Goal: Task Accomplishment & Management: Use online tool/utility

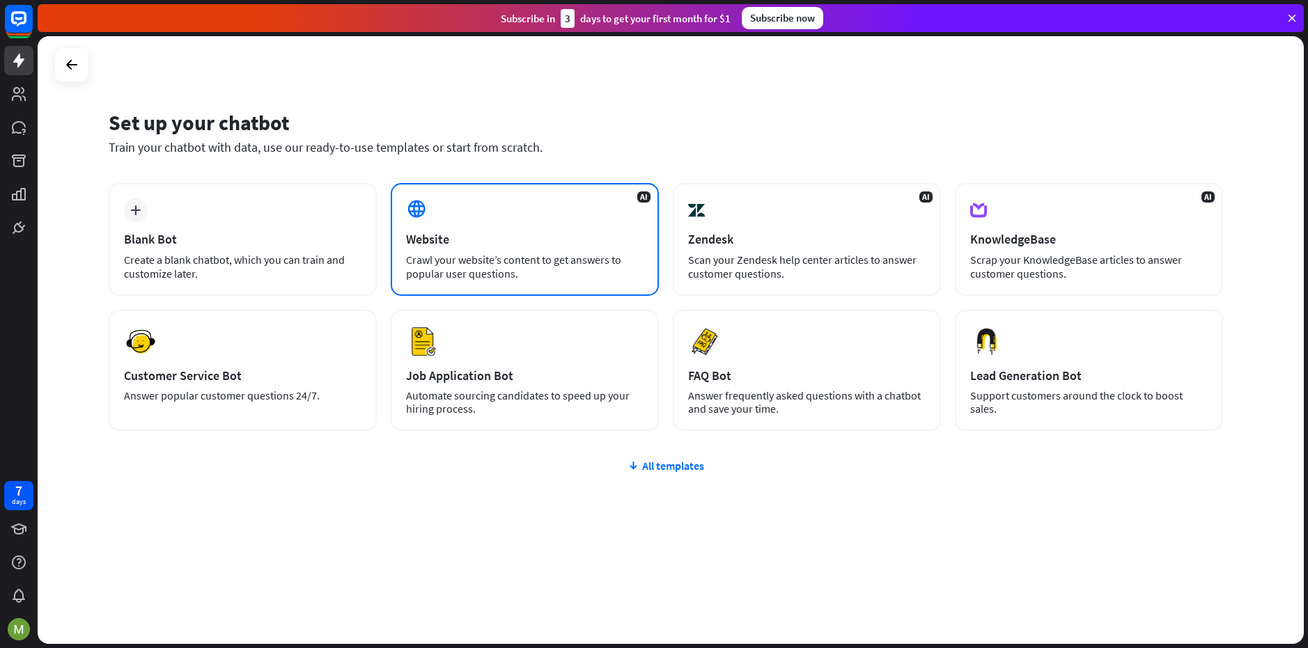
click at [490, 264] on div "Crawl your website’s content to get answers to popular user questions." at bounding box center [524, 267] width 237 height 28
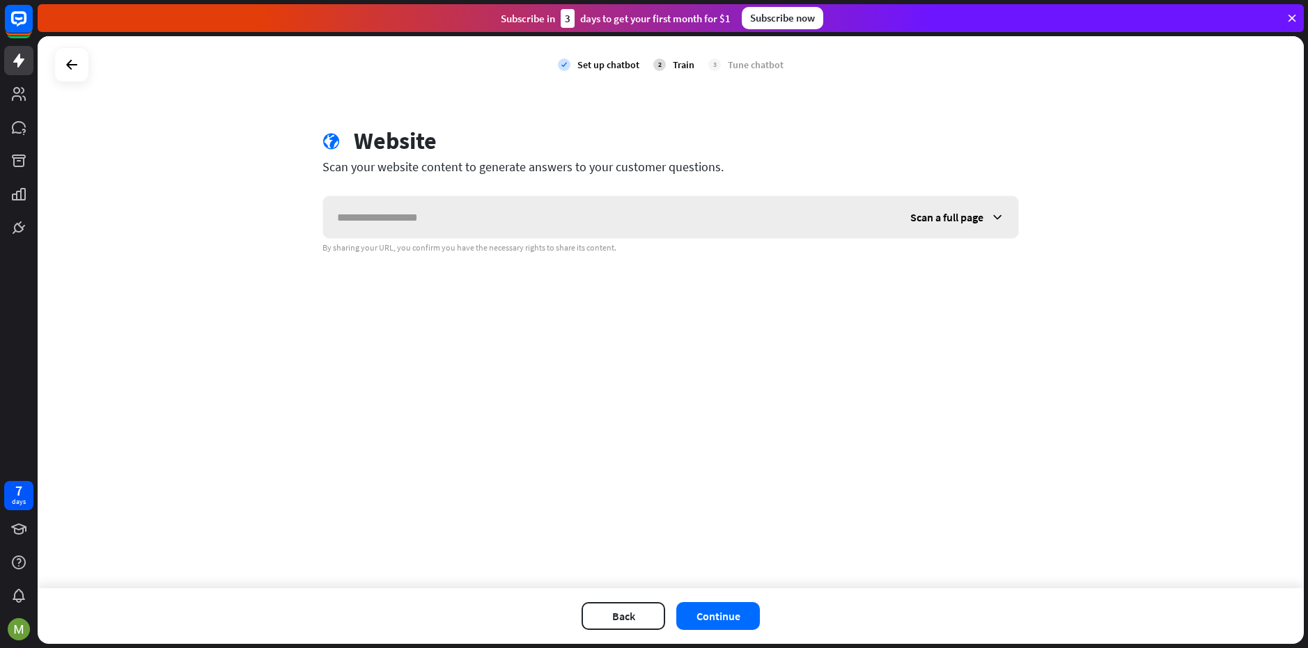
click at [605, 203] on input "text" at bounding box center [609, 217] width 573 height 42
click at [971, 217] on span "Scan a full page" at bounding box center [946, 217] width 73 height 14
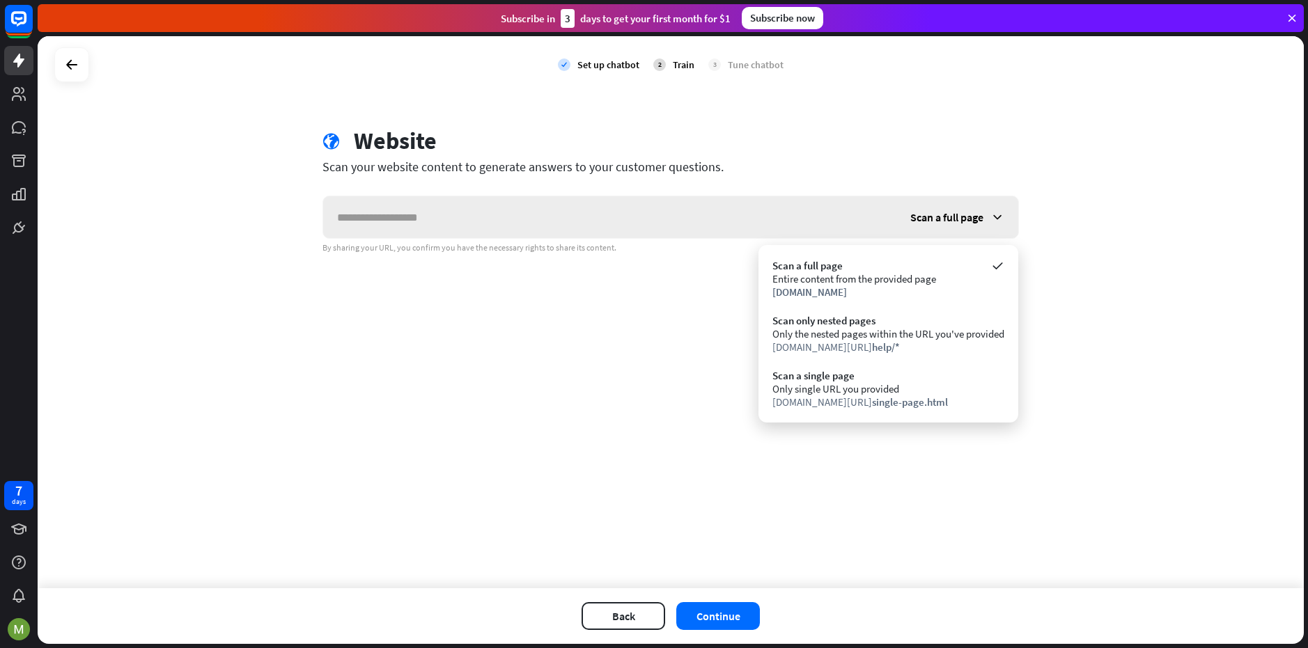
click at [971, 217] on span "Scan a full page" at bounding box center [946, 217] width 73 height 14
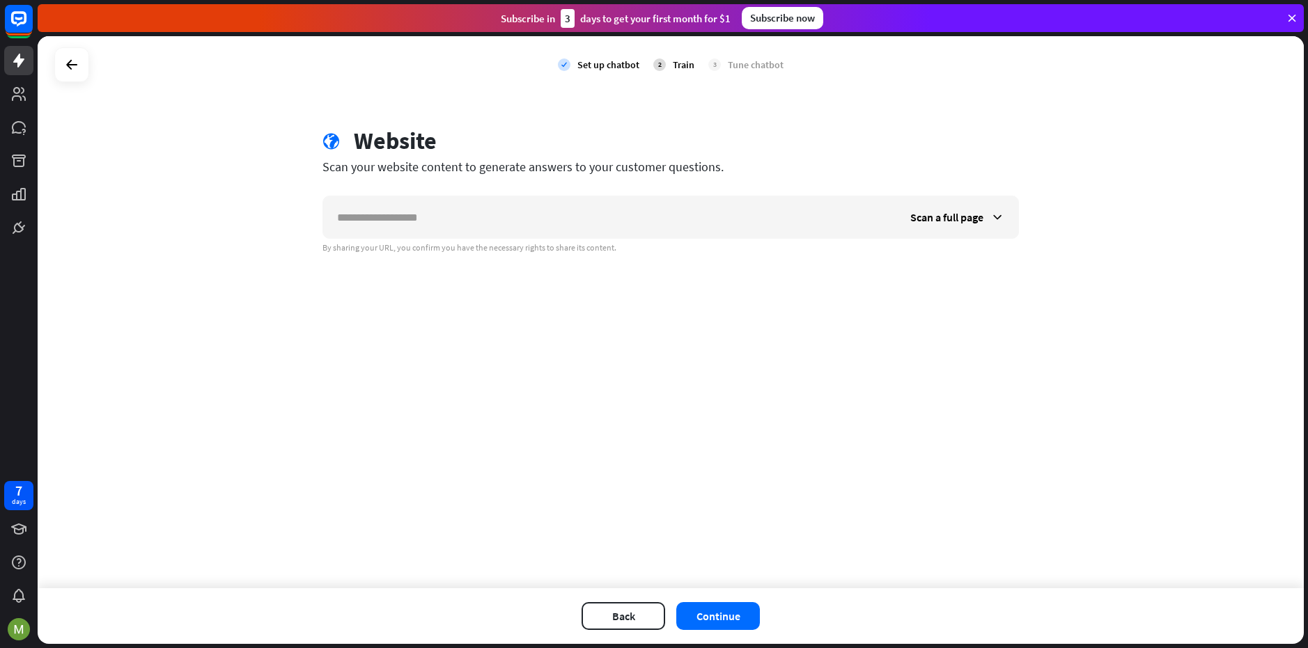
click at [917, 158] on div "globe Website" at bounding box center [670, 143] width 696 height 32
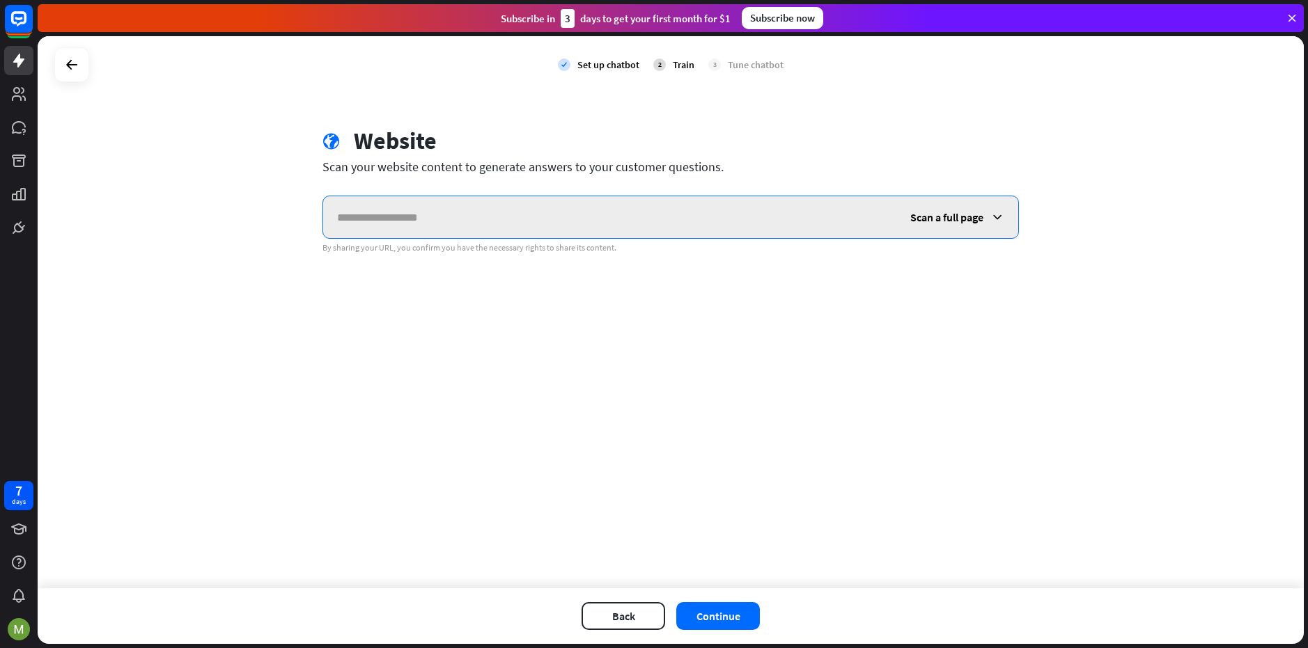
click at [538, 212] on input "text" at bounding box center [609, 217] width 573 height 42
paste input "**********"
type input "**********"
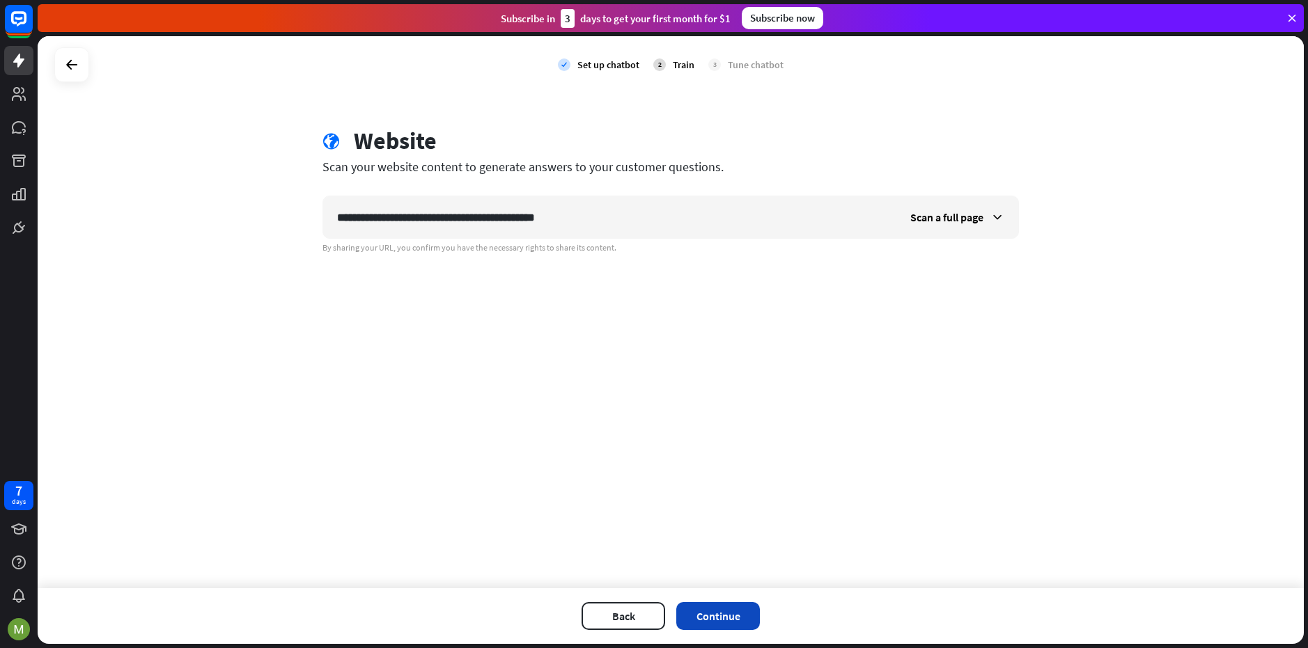
click at [733, 625] on button "Continue" at bounding box center [718, 616] width 84 height 28
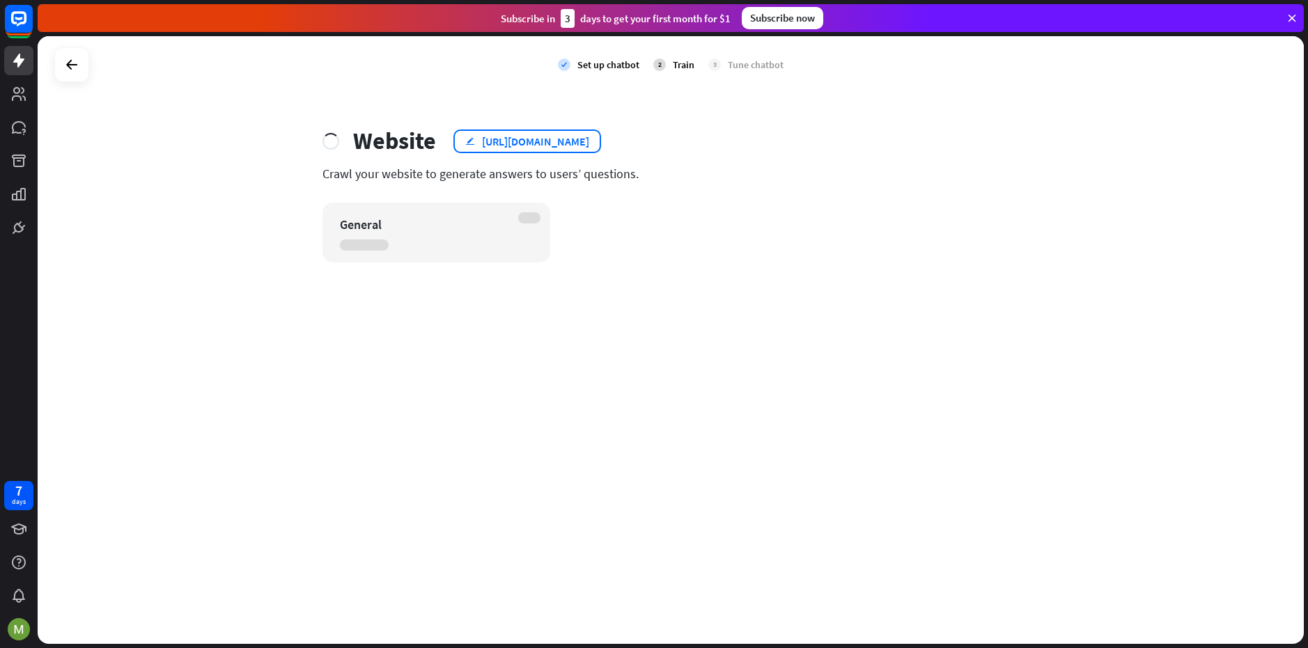
click at [580, 141] on div "[URL][DOMAIN_NAME]" at bounding box center [535, 141] width 107 height 14
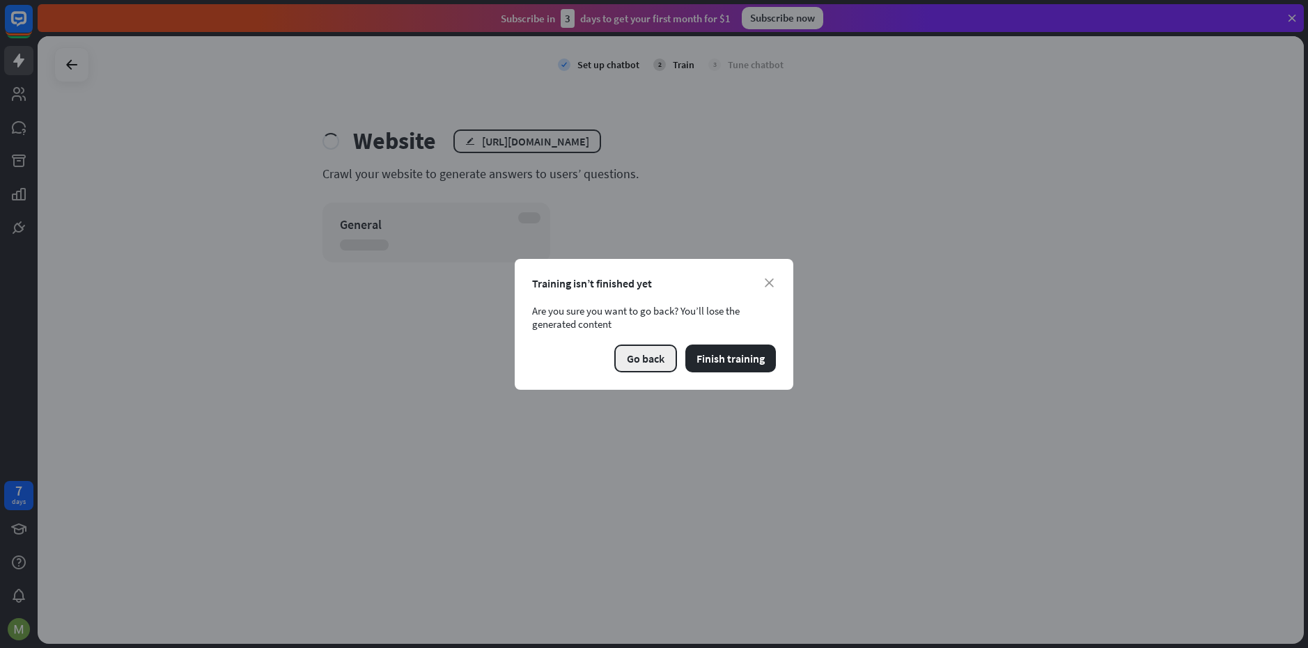
click at [659, 361] on button "Go back" at bounding box center [645, 359] width 63 height 28
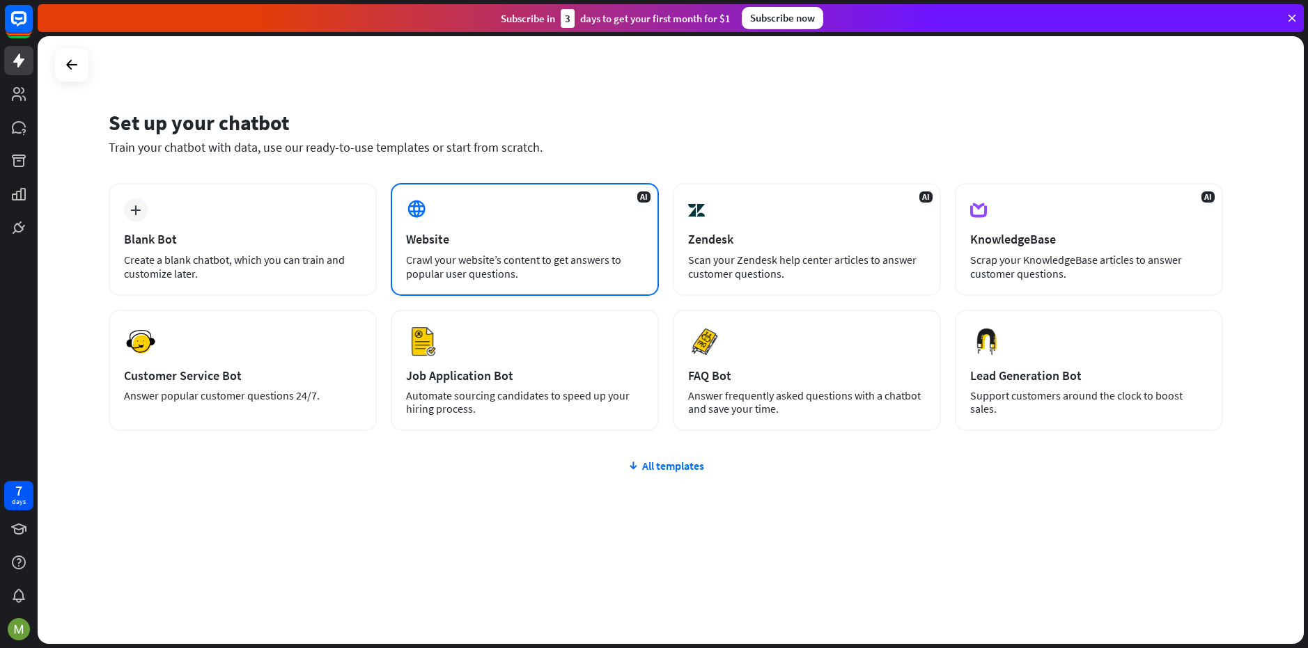
click at [588, 254] on div "Crawl your website’s content to get answers to popular user questions." at bounding box center [524, 267] width 237 height 28
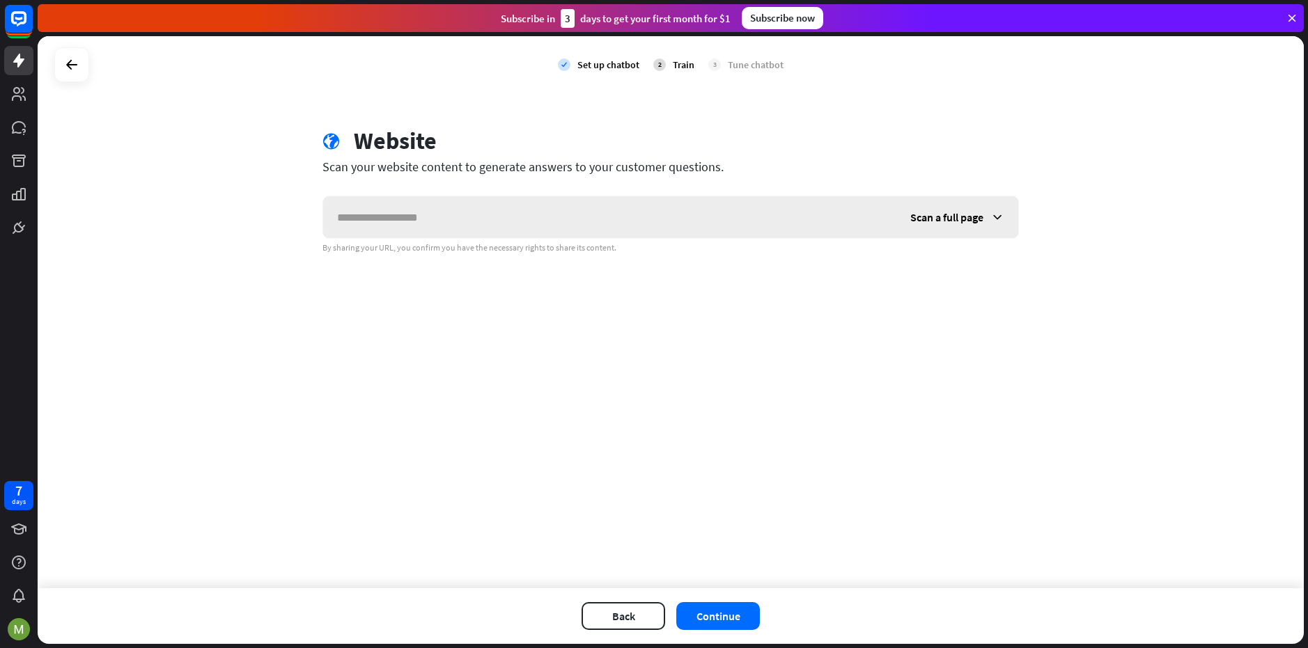
click at [646, 228] on input "text" at bounding box center [609, 217] width 573 height 42
type input "*"
drag, startPoint x: 293, startPoint y: 225, endPoint x: 96, endPoint y: 192, distance: 199.1
click at [45, 206] on div "**********" at bounding box center [671, 312] width 1266 height 552
type input "**********"
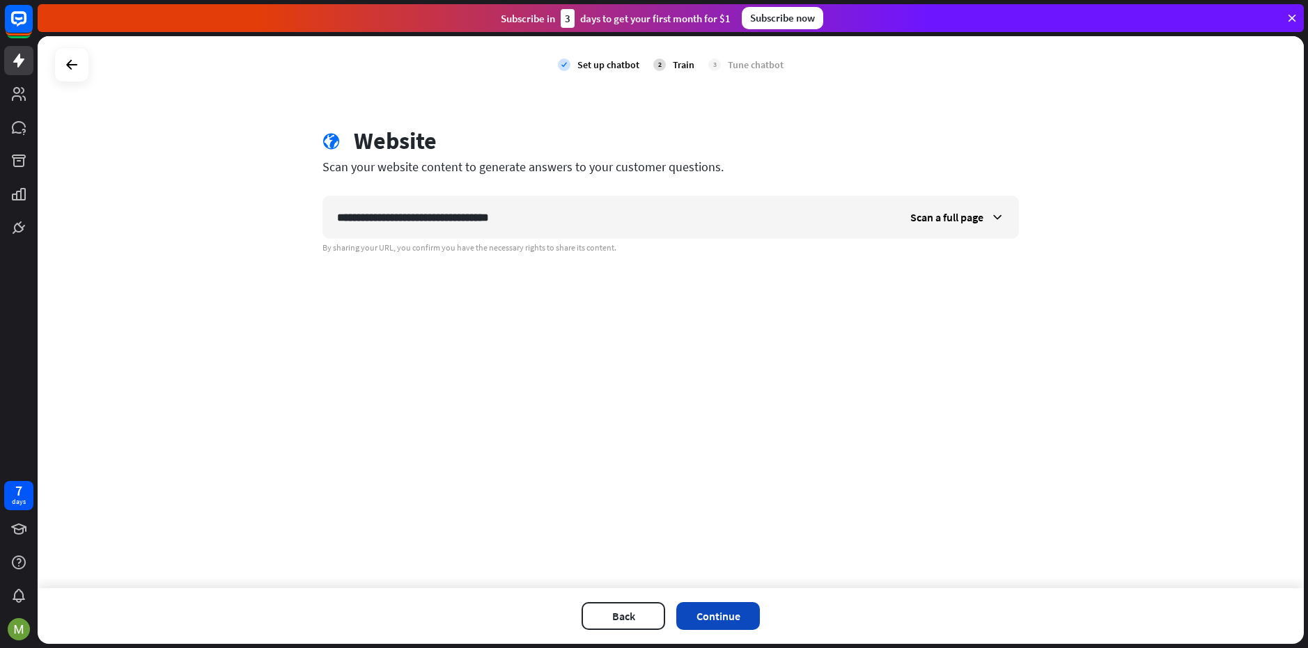
click at [712, 620] on button "Continue" at bounding box center [718, 616] width 84 height 28
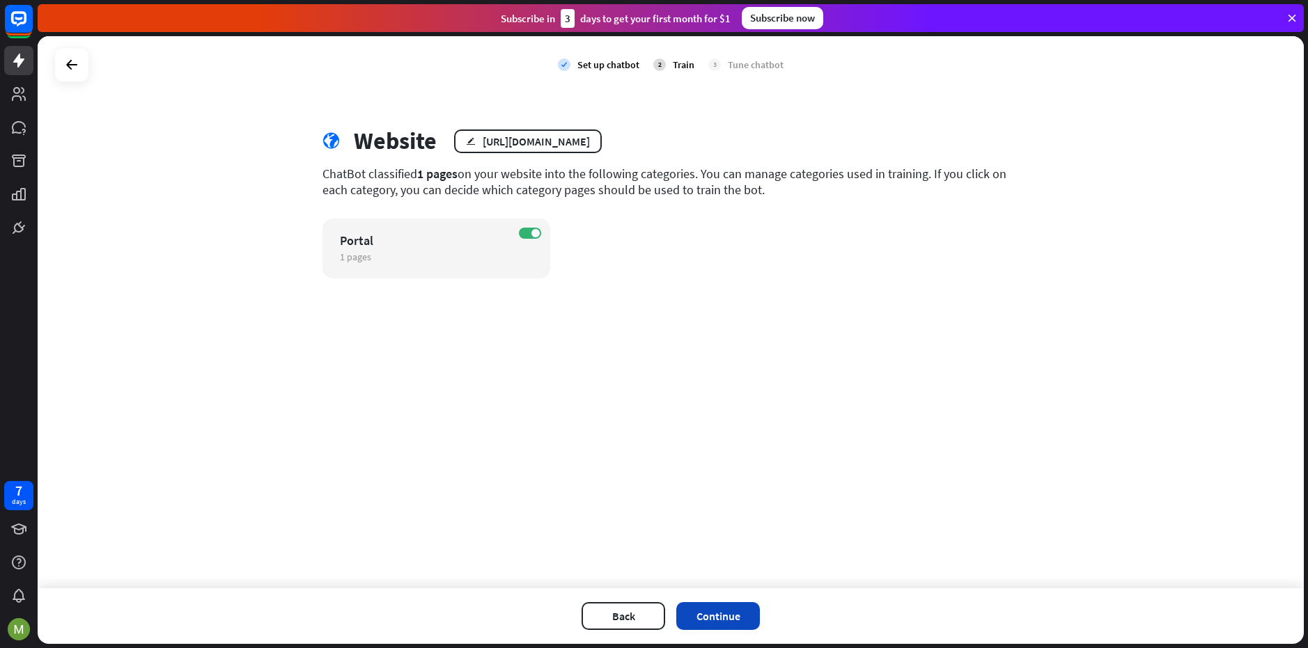
click at [723, 611] on button "Continue" at bounding box center [718, 616] width 84 height 28
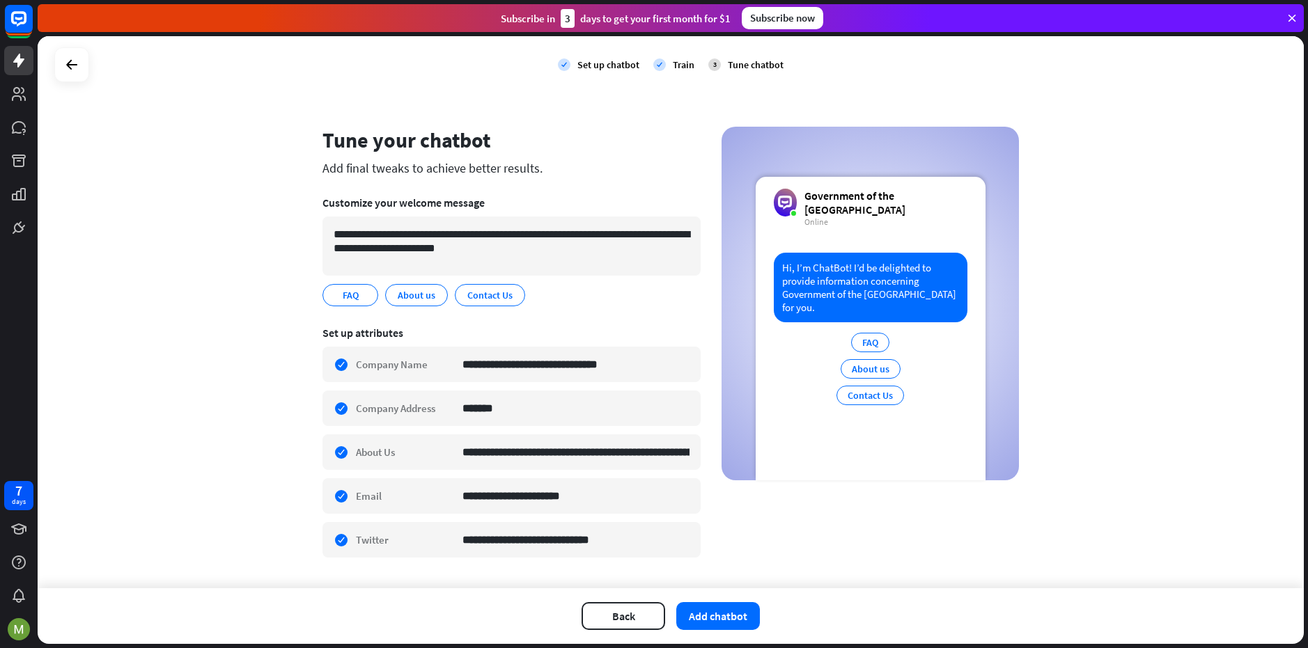
scroll to position [32, 0]
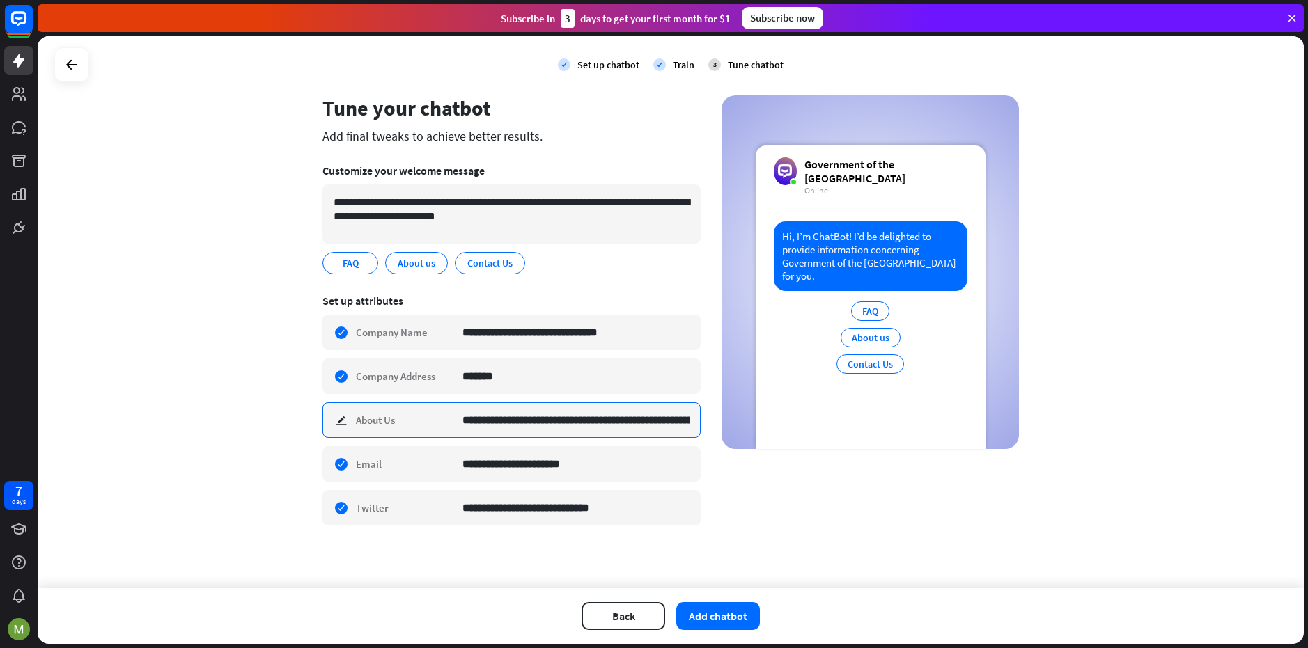
click at [633, 414] on input "**********" at bounding box center [575, 420] width 227 height 34
click at [623, 416] on input "**********" at bounding box center [575, 420] width 227 height 34
drag, startPoint x: 675, startPoint y: 434, endPoint x: 497, endPoint y: 460, distance: 180.2
click at [263, 423] on div "**********" at bounding box center [671, 312] width 1266 height 552
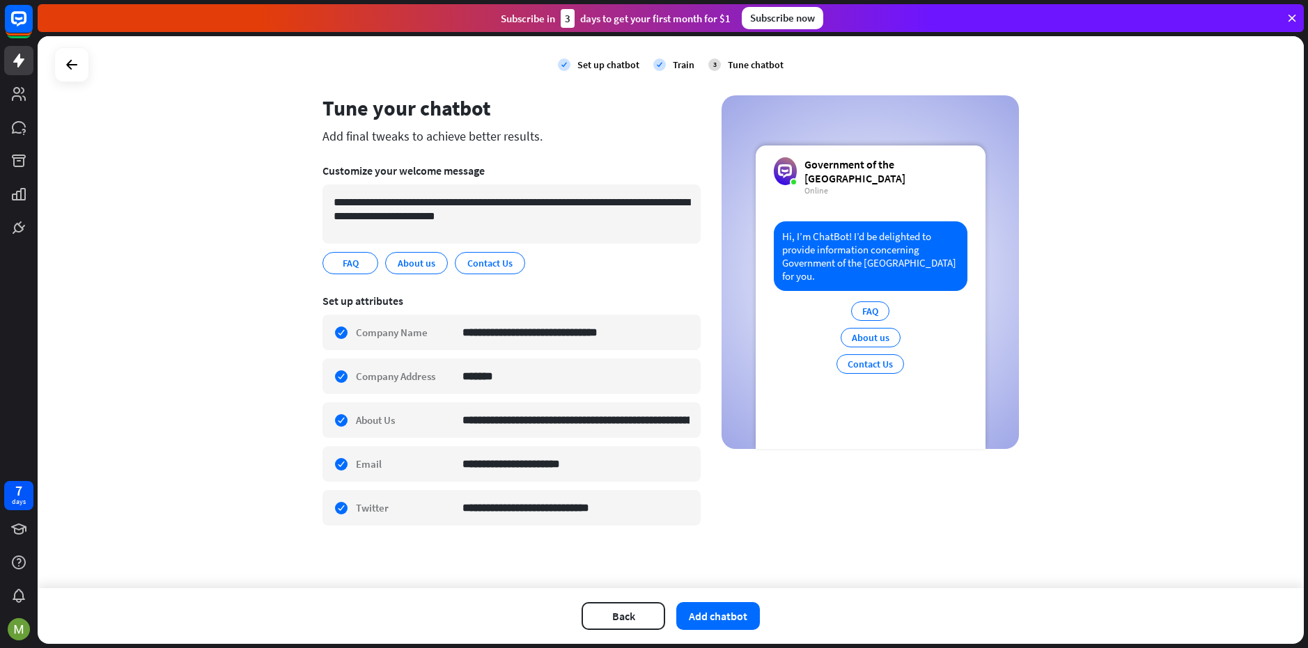
click at [697, 478] on div "**********" at bounding box center [670, 319] width 696 height 449
drag, startPoint x: 592, startPoint y: 507, endPoint x: 608, endPoint y: 511, distance: 16.6
click at [592, 508] on input "**********" at bounding box center [575, 508] width 227 height 34
click at [765, 500] on div "**********" at bounding box center [670, 319] width 696 height 449
click at [731, 611] on button "Add chatbot" at bounding box center [718, 616] width 84 height 28
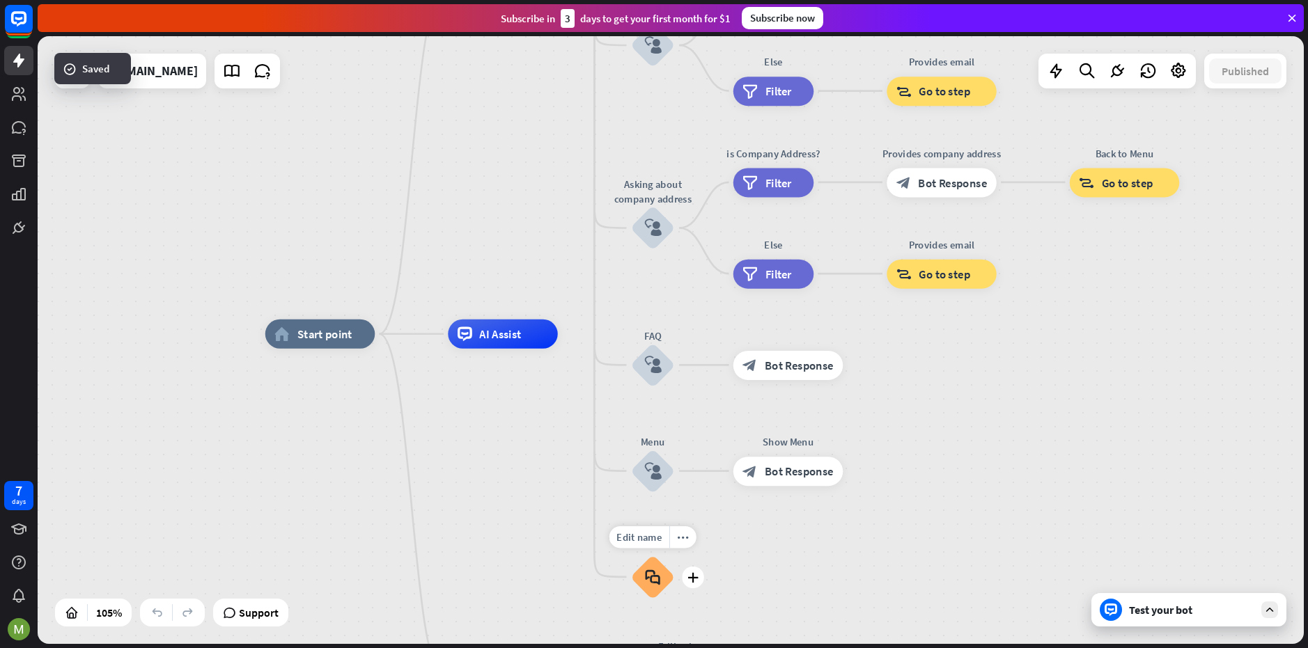
click at [653, 575] on icon "block_faq" at bounding box center [652, 577] width 15 height 16
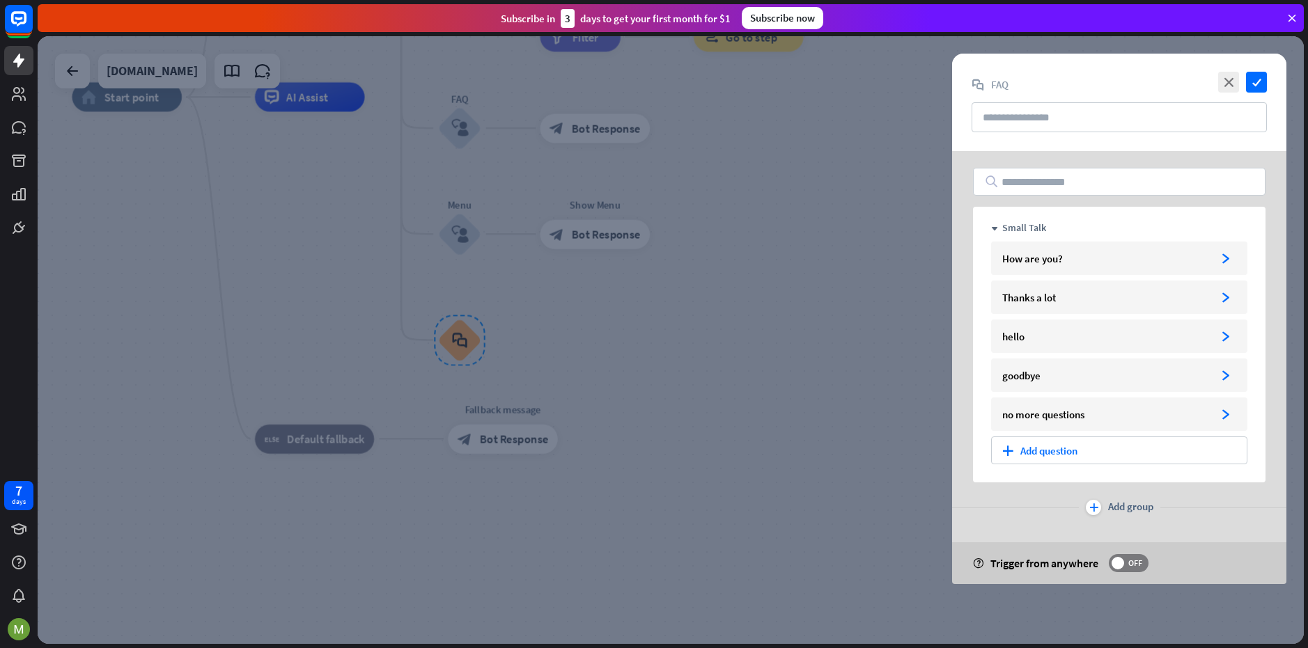
click at [871, 449] on div at bounding box center [671, 340] width 1266 height 608
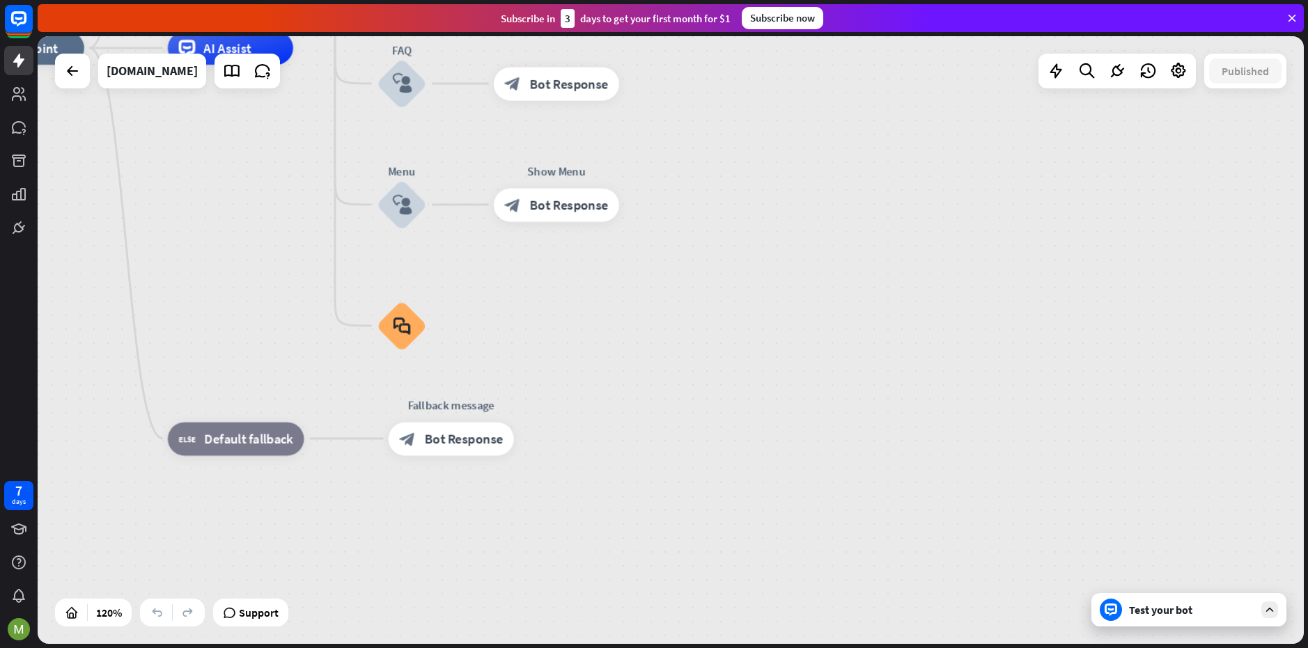
click at [1194, 621] on div "Test your bot" at bounding box center [1188, 609] width 195 height 33
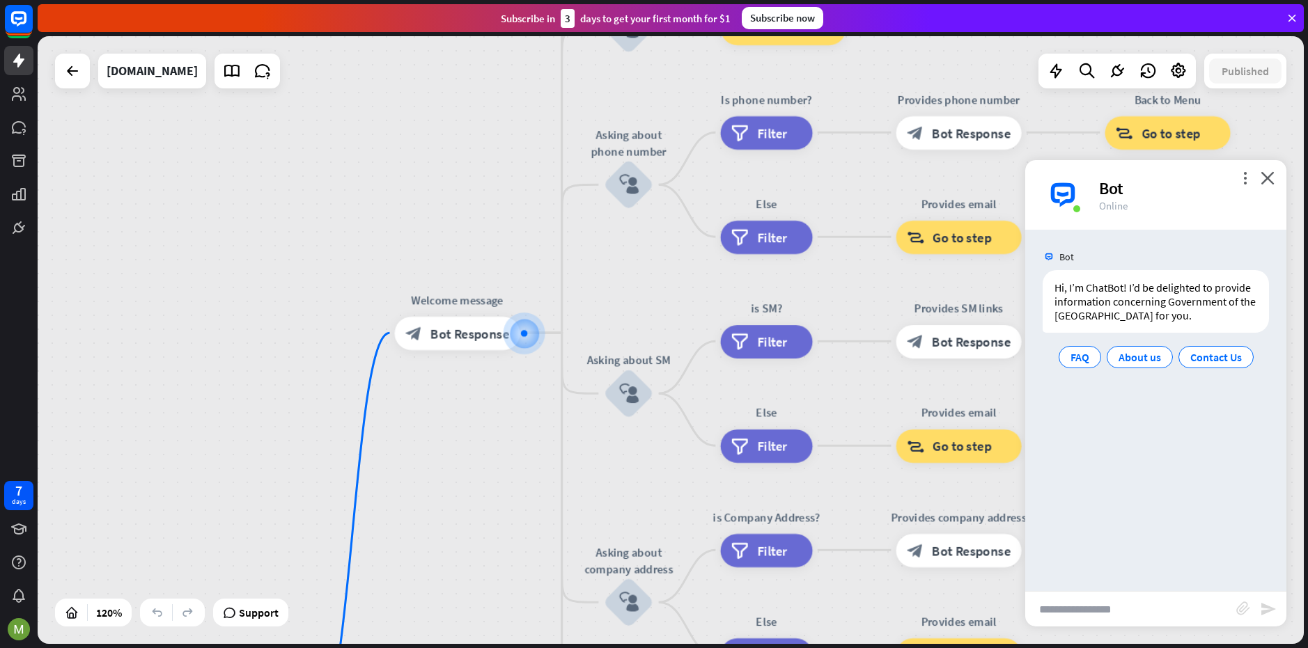
click at [1119, 621] on input "text" at bounding box center [1130, 609] width 211 height 35
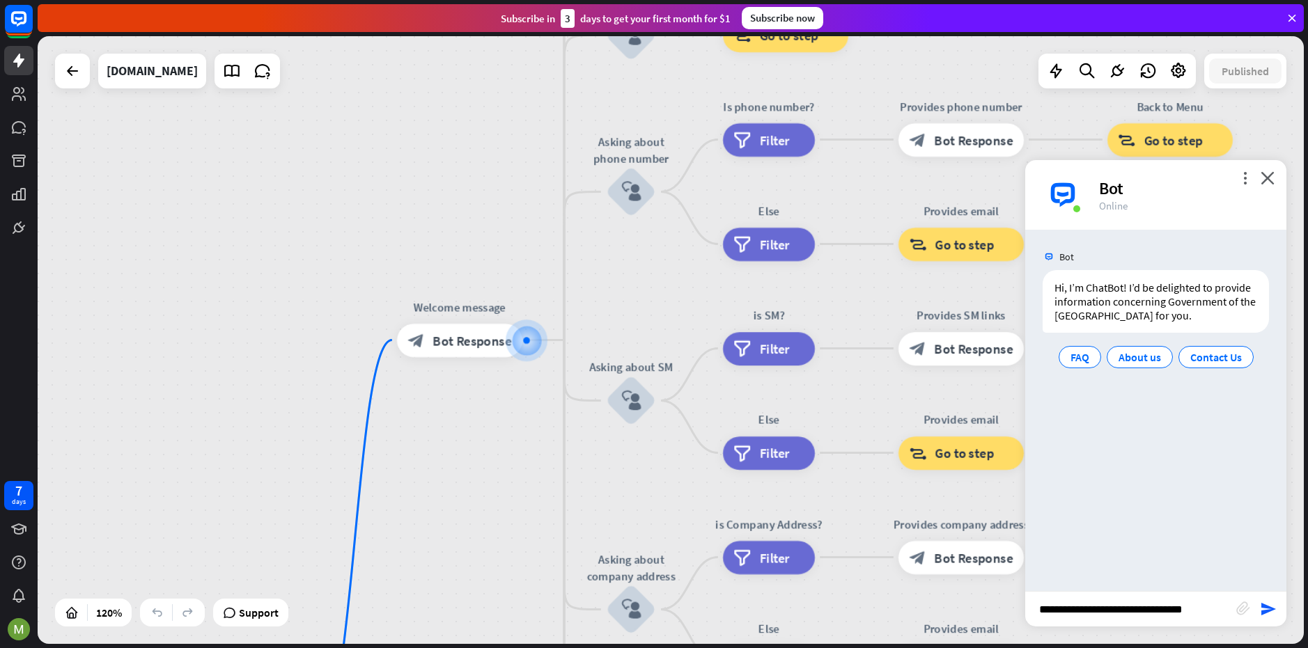
type input "**********"
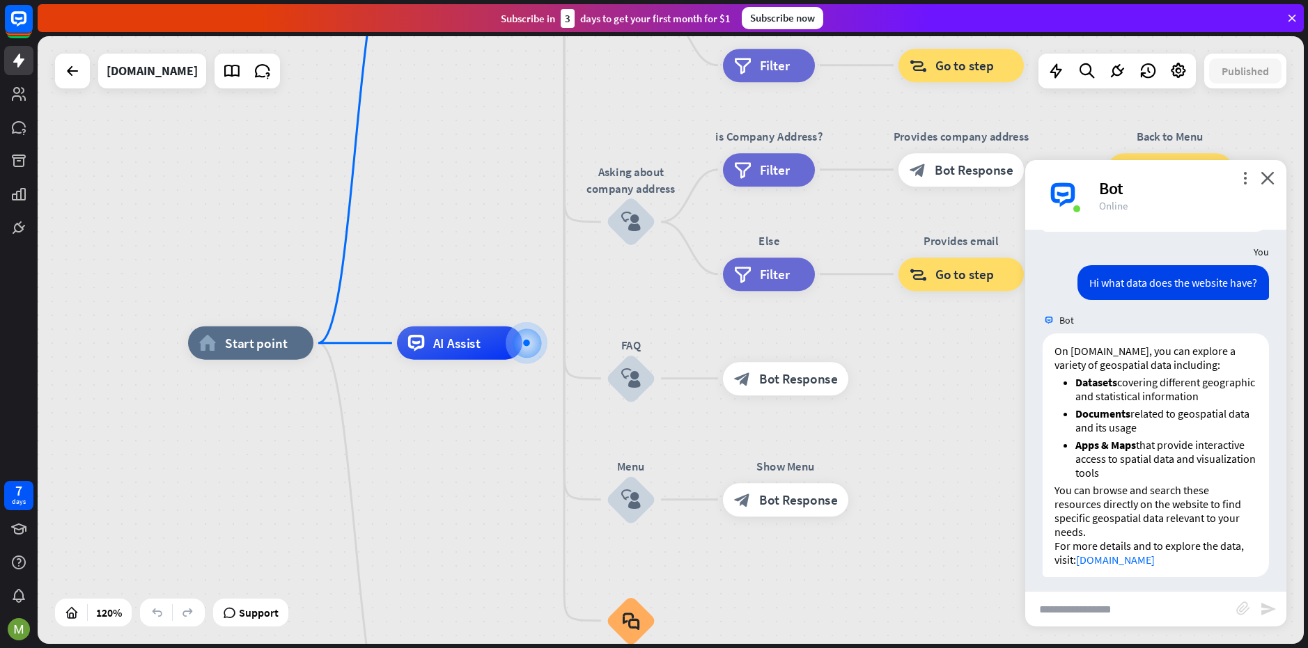
scroll to position [136, 0]
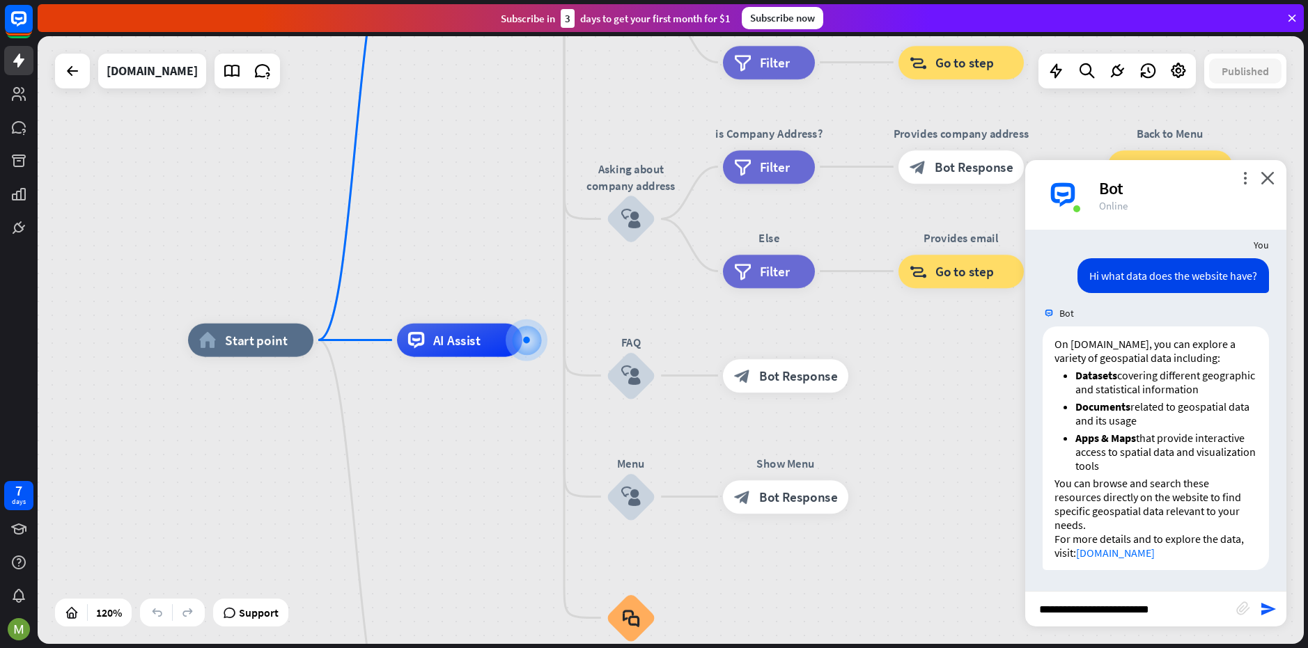
type input "**********"
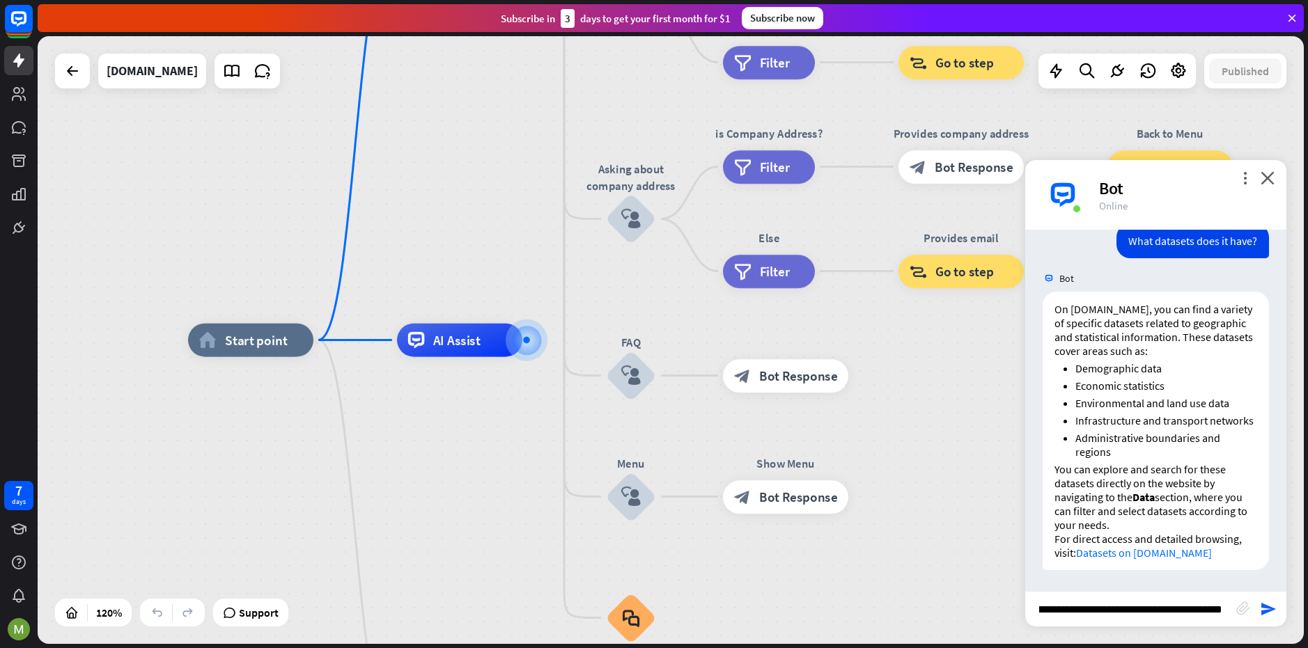
scroll to position [0, 27]
type input "**********"
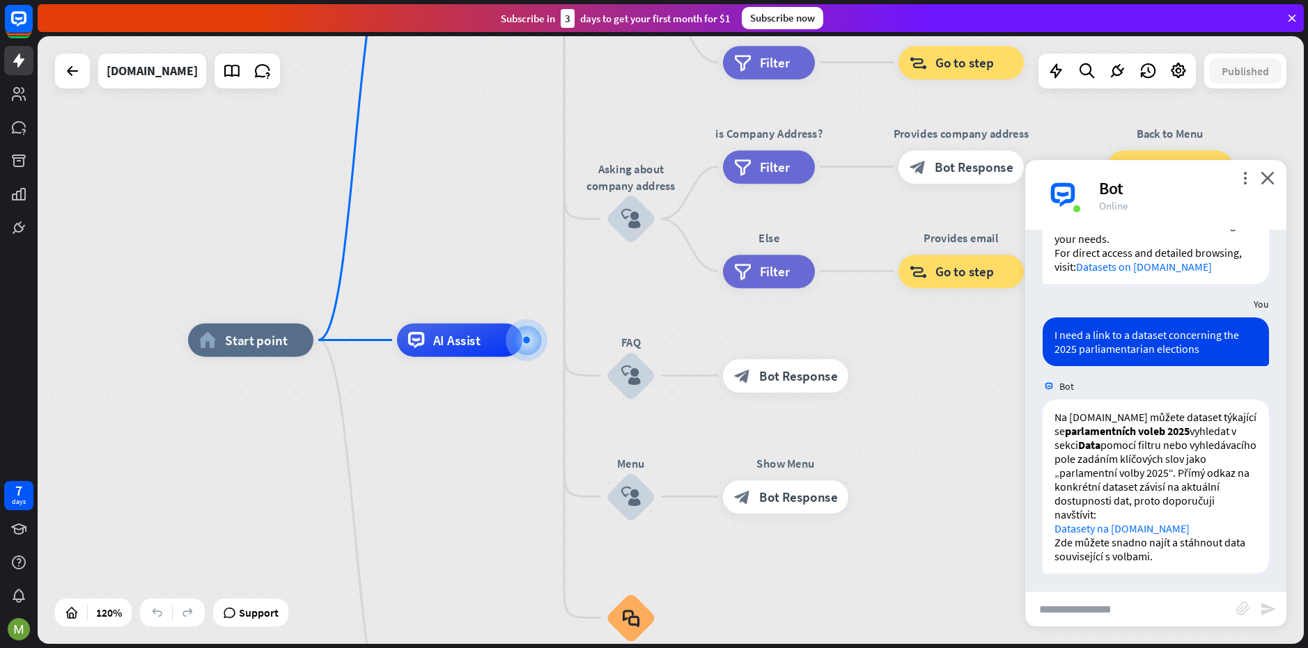
scroll to position [820, 0]
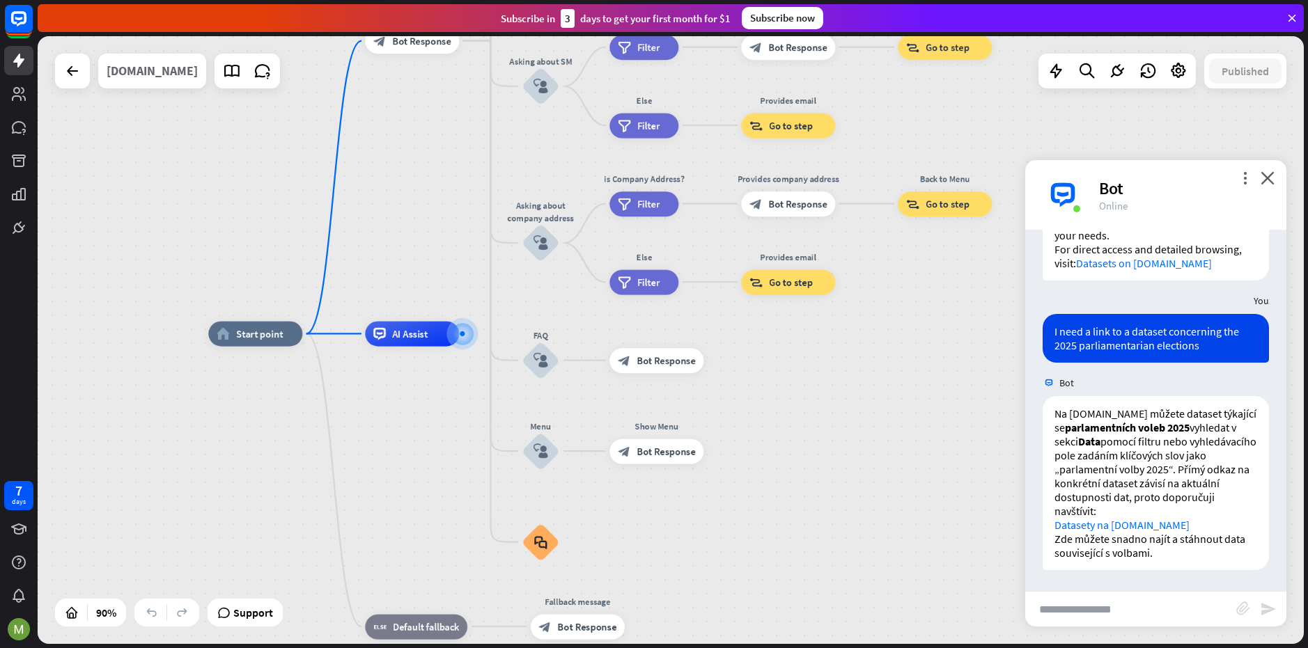
click at [147, 72] on div "[DOMAIN_NAME]" at bounding box center [152, 71] width 91 height 35
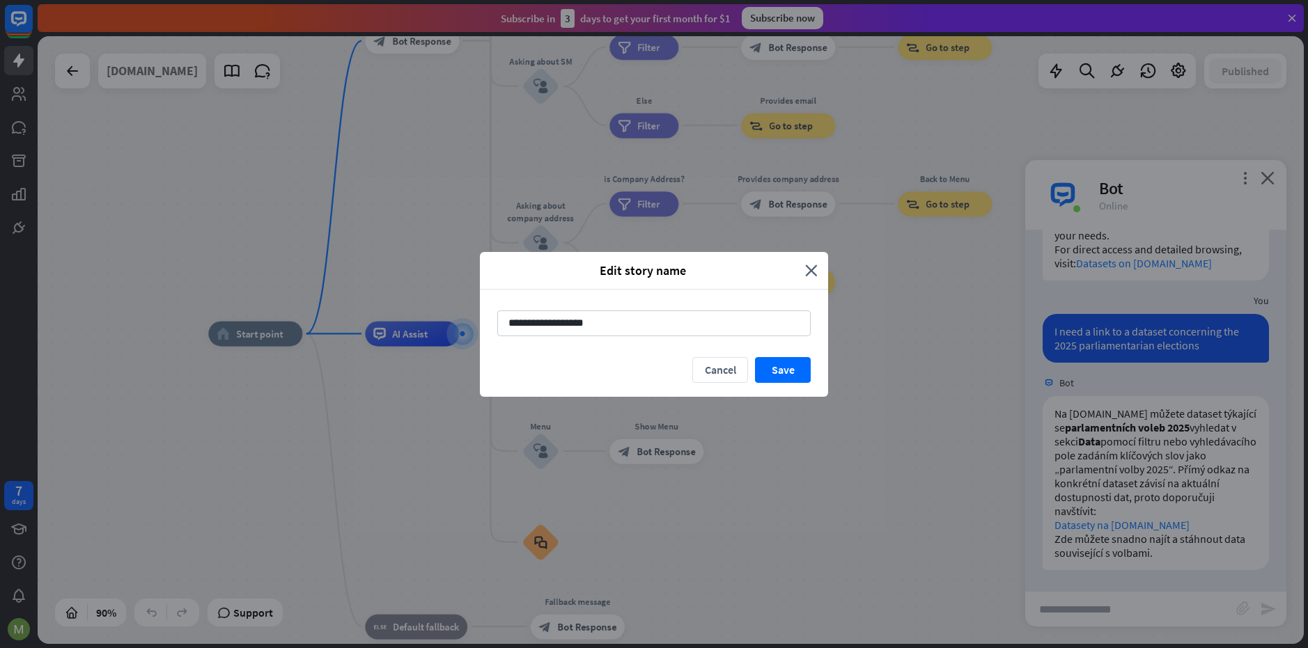
click at [146, 72] on div "**********" at bounding box center [654, 324] width 1308 height 648
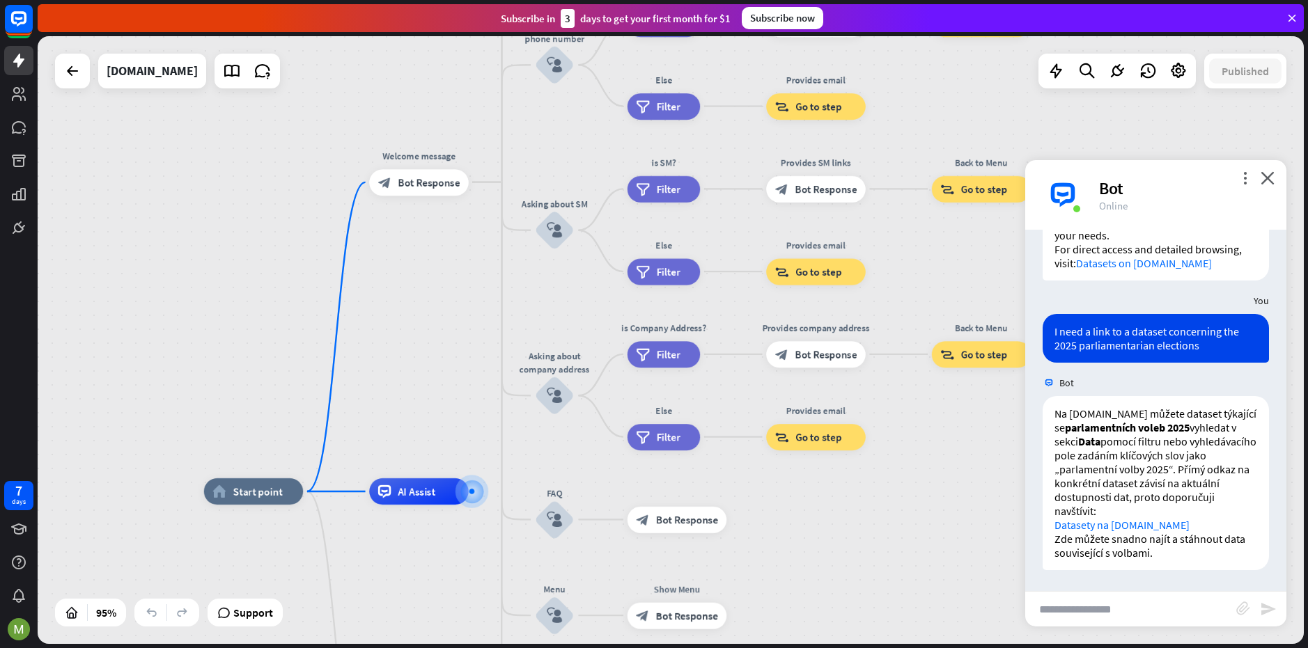
drag, startPoint x: 642, startPoint y: 456, endPoint x: 706, endPoint y: 658, distance: 211.9
click at [706, 648] on html "7 days close Product Help First steps Get started with ChatBot Help Center Foll…" at bounding box center [654, 324] width 1308 height 648
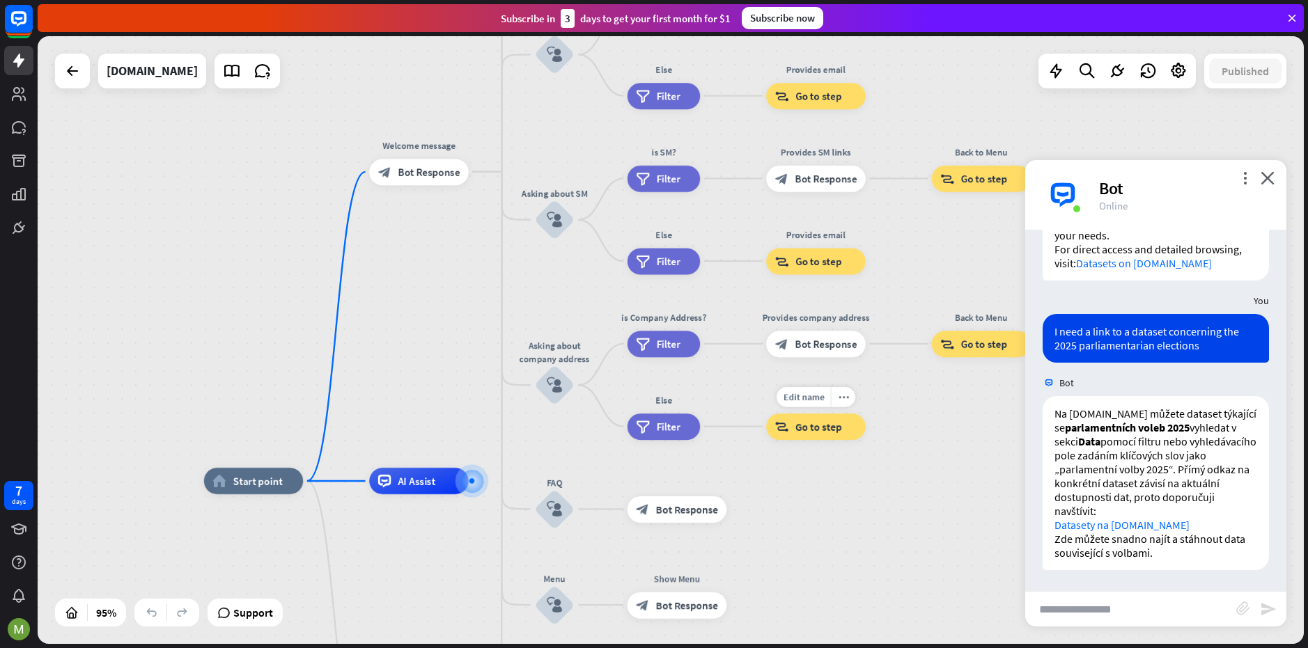
drag, startPoint x: 795, startPoint y: 467, endPoint x: 787, endPoint y: 602, distance: 136.0
click at [791, 440] on div "Edit name more_horiz Provides email block_goto Go to step" at bounding box center [816, 427] width 100 height 26
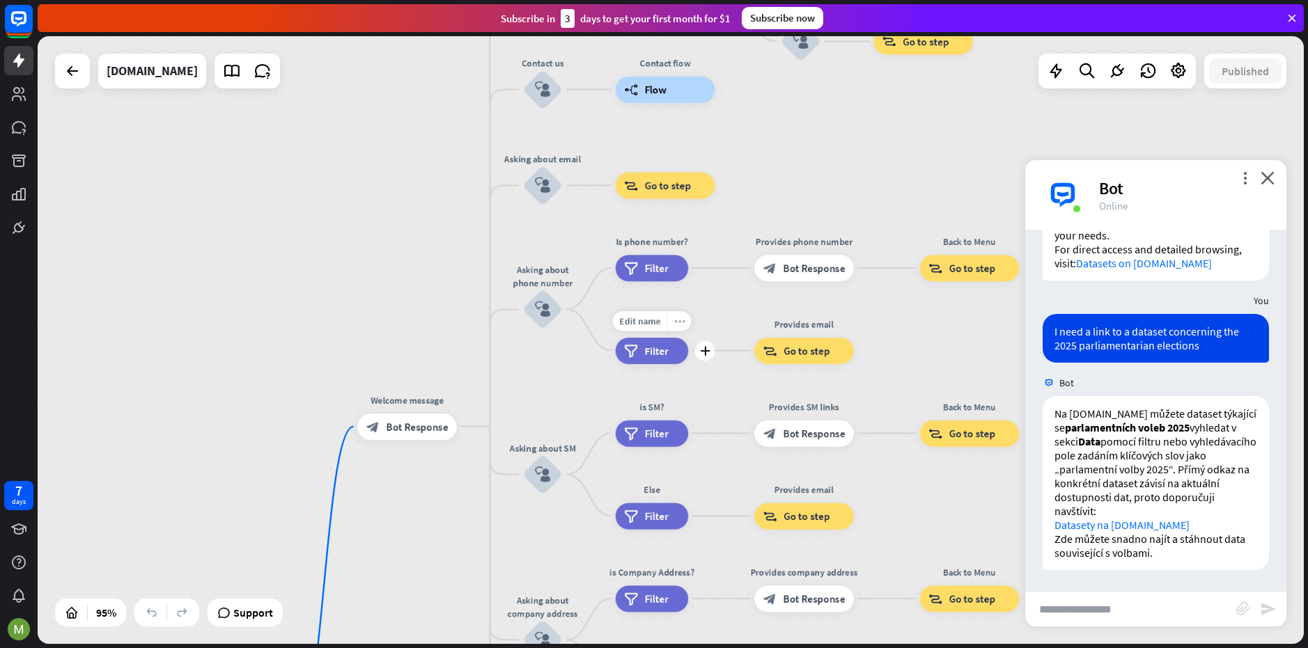
drag, startPoint x: 709, startPoint y: 250, endPoint x: 676, endPoint y: 353, distance: 108.1
click at [676, 359] on div "Edit name more_horiz plus Else filter Filter" at bounding box center [652, 351] width 73 height 26
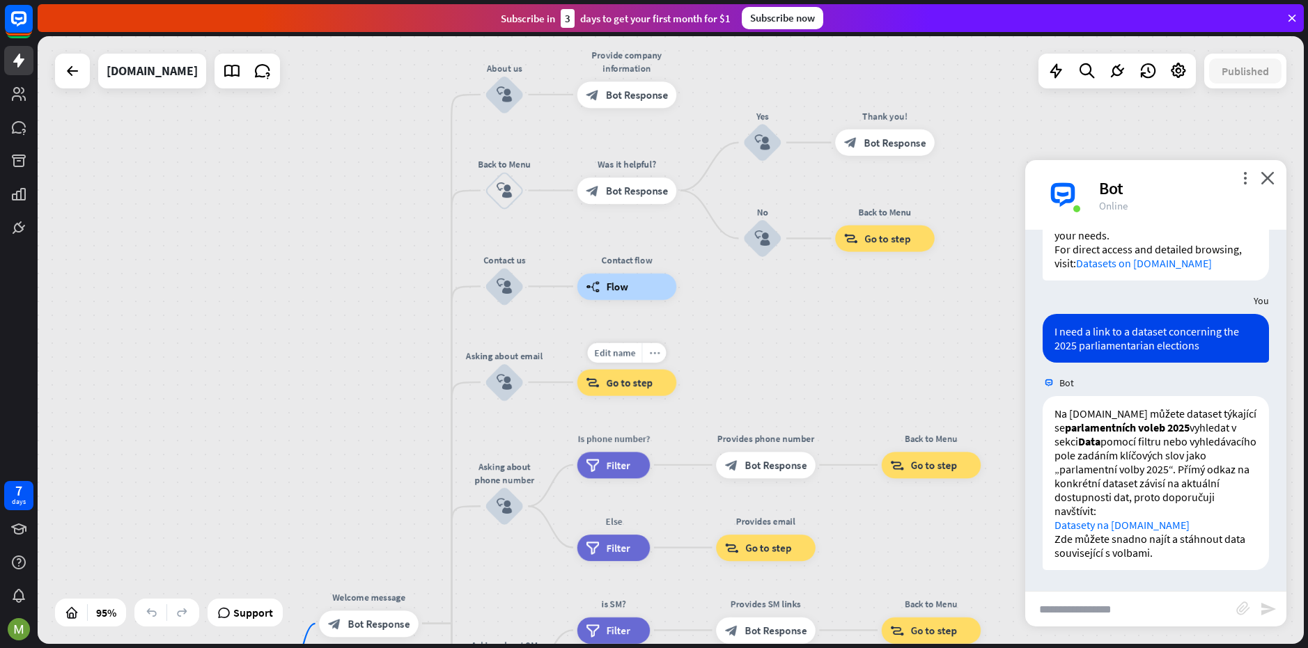
drag, startPoint x: 689, startPoint y: 242, endPoint x: 665, endPoint y: 357, distance: 117.3
click at [665, 369] on div "Edit name more_horiz block_goto Go to step" at bounding box center [627, 382] width 100 height 26
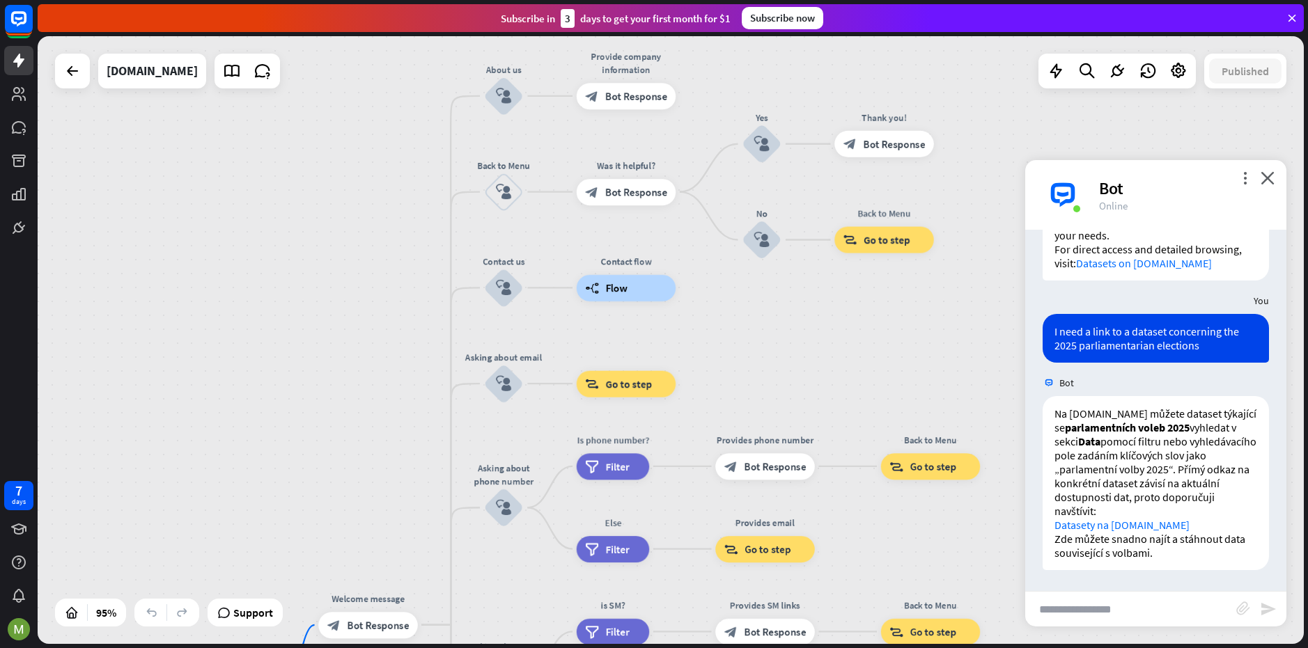
drag, startPoint x: 795, startPoint y: 364, endPoint x: 435, endPoint y: 211, distance: 390.7
click at [611, 260] on div "home_2 Start point Welcome message block_bot_response Bot Response About us blo…" at bounding box center [671, 340] width 1266 height 608
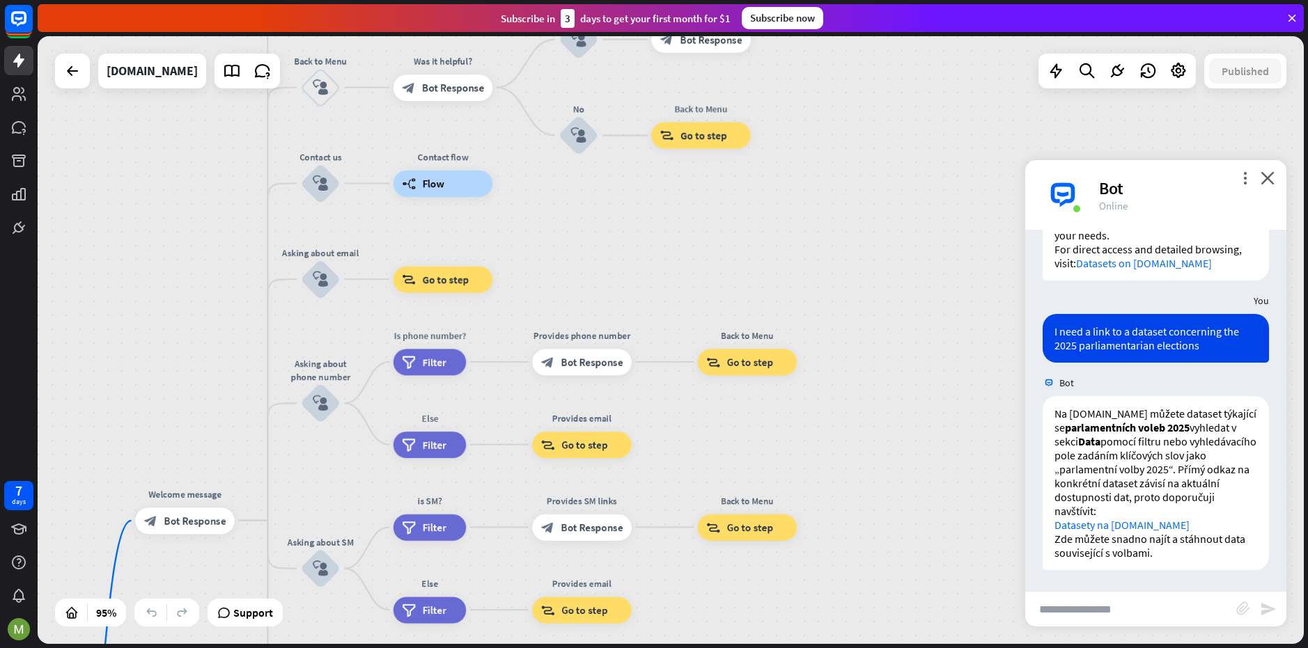
click at [88, 86] on div "[DOMAIN_NAME]" at bounding box center [167, 71] width 225 height 35
click at [75, 78] on icon at bounding box center [72, 71] width 17 height 17
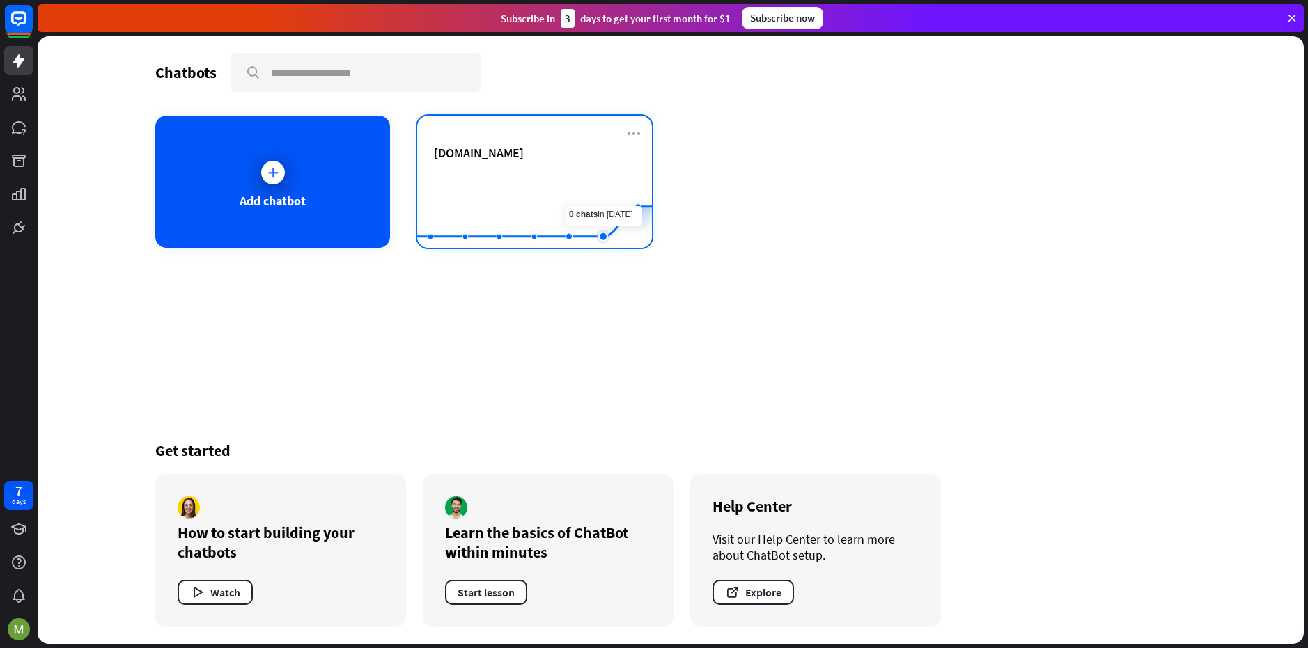
click at [599, 185] on rect at bounding box center [534, 213] width 235 height 87
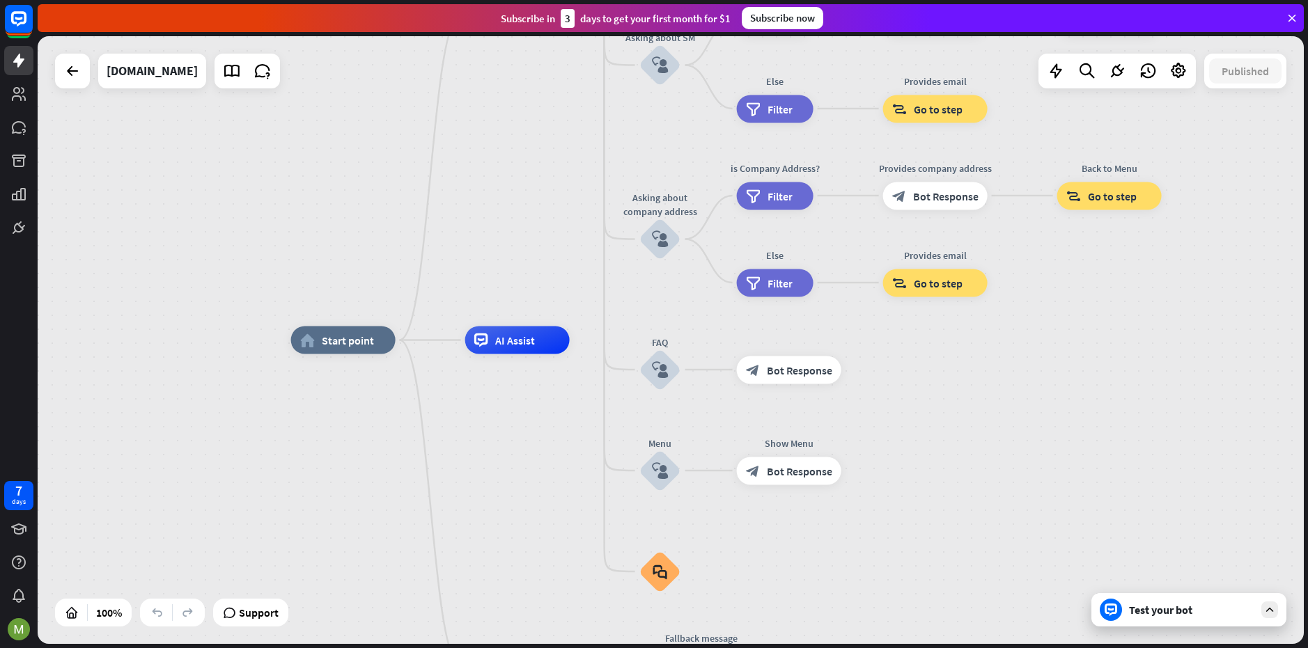
click at [1264, 605] on icon at bounding box center [1269, 610] width 13 height 13
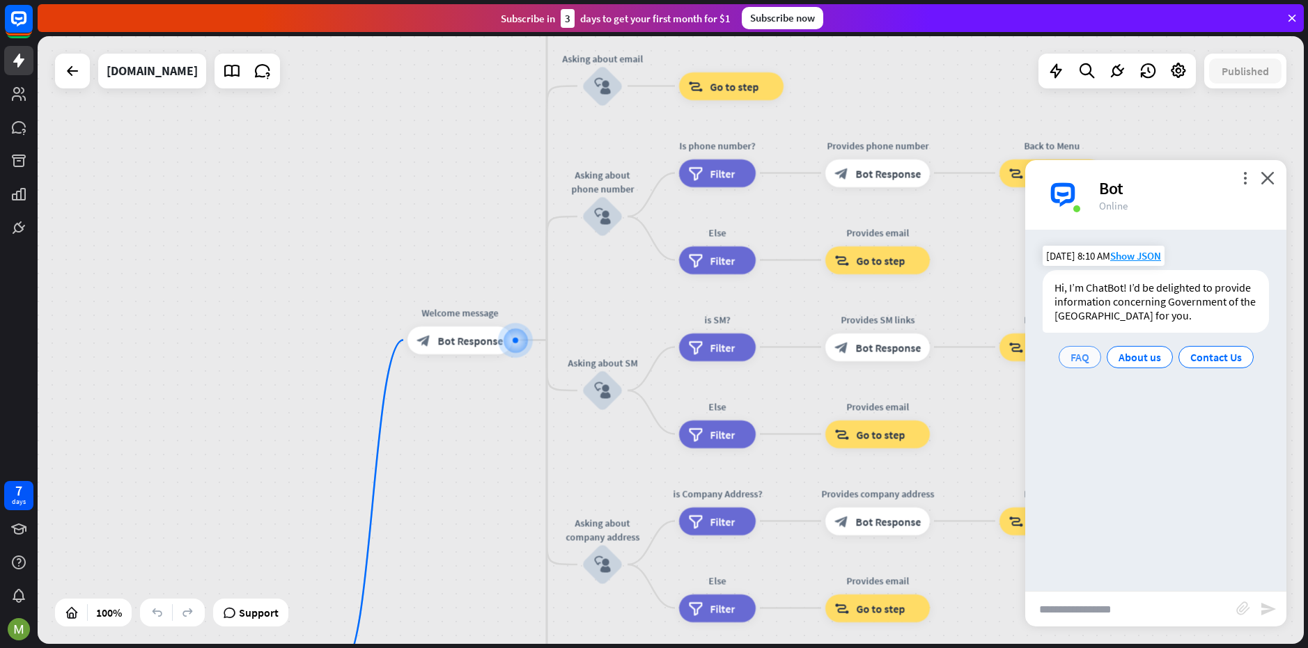
click at [1086, 355] on div "FAQ" at bounding box center [1080, 357] width 42 height 22
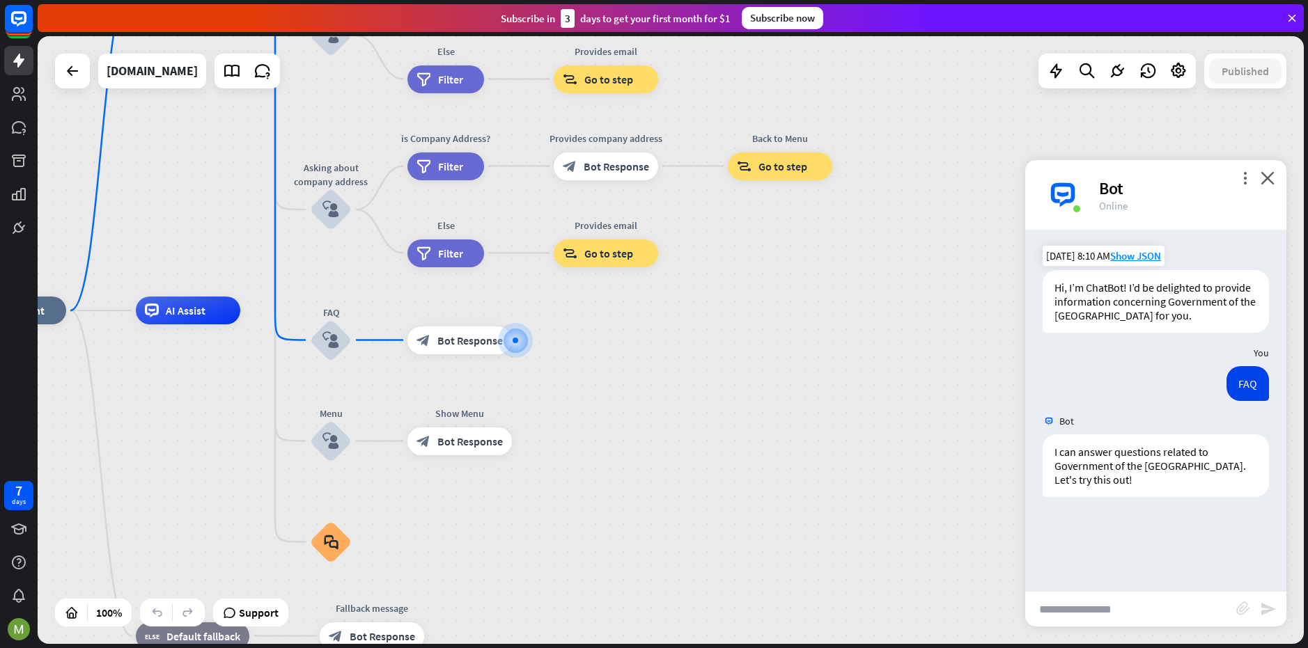
click at [1272, 199] on div "more_vert close Bot Online" at bounding box center [1155, 195] width 261 height 70
click at [1263, 176] on icon "close" at bounding box center [1268, 177] width 14 height 13
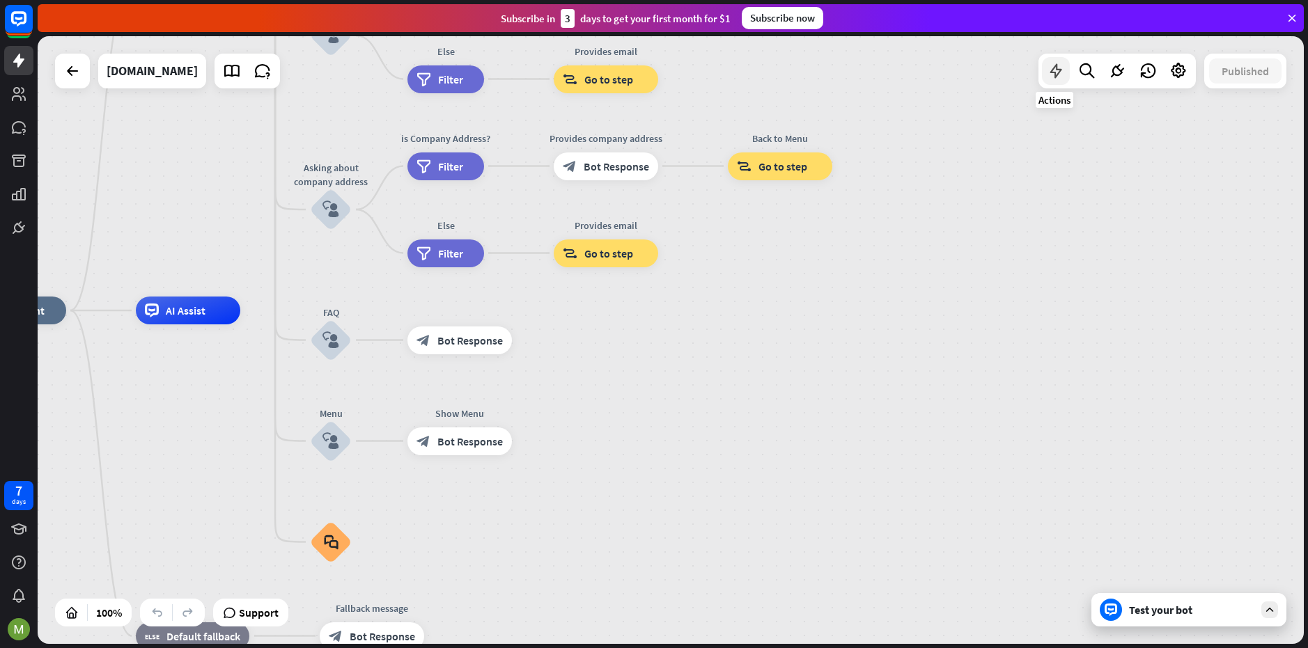
click at [1056, 65] on icon at bounding box center [1056, 71] width 18 height 18
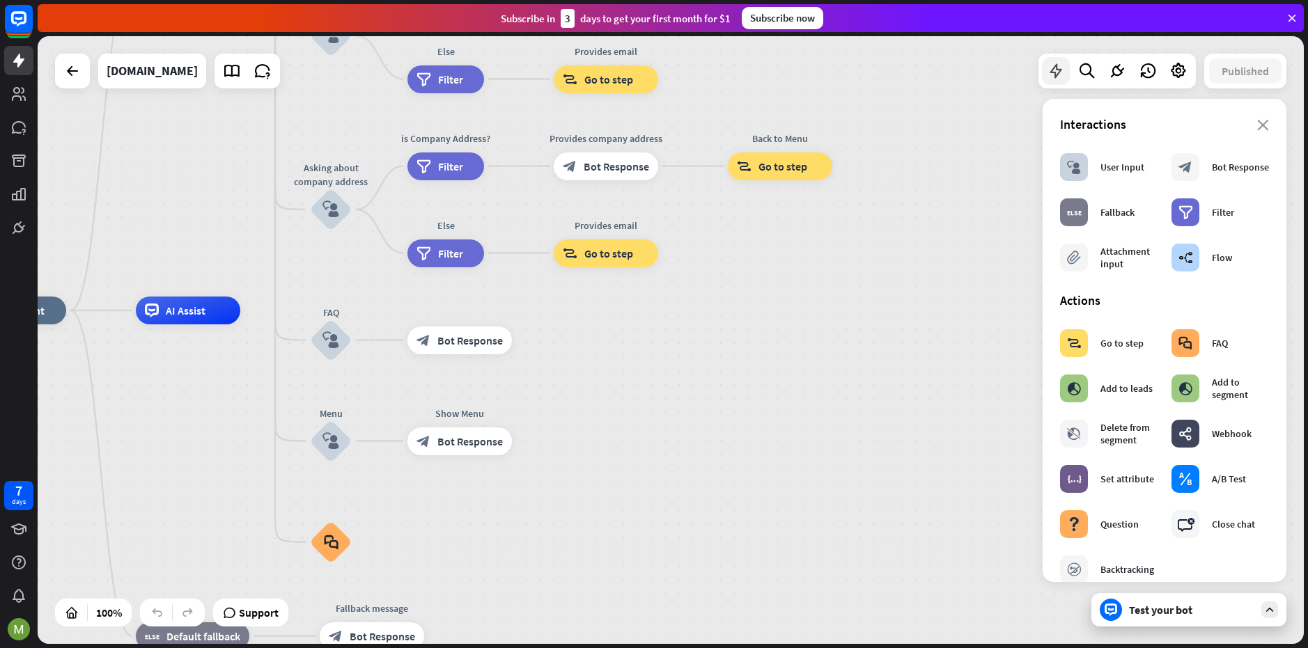
click at [1057, 65] on icon at bounding box center [1056, 71] width 18 height 18
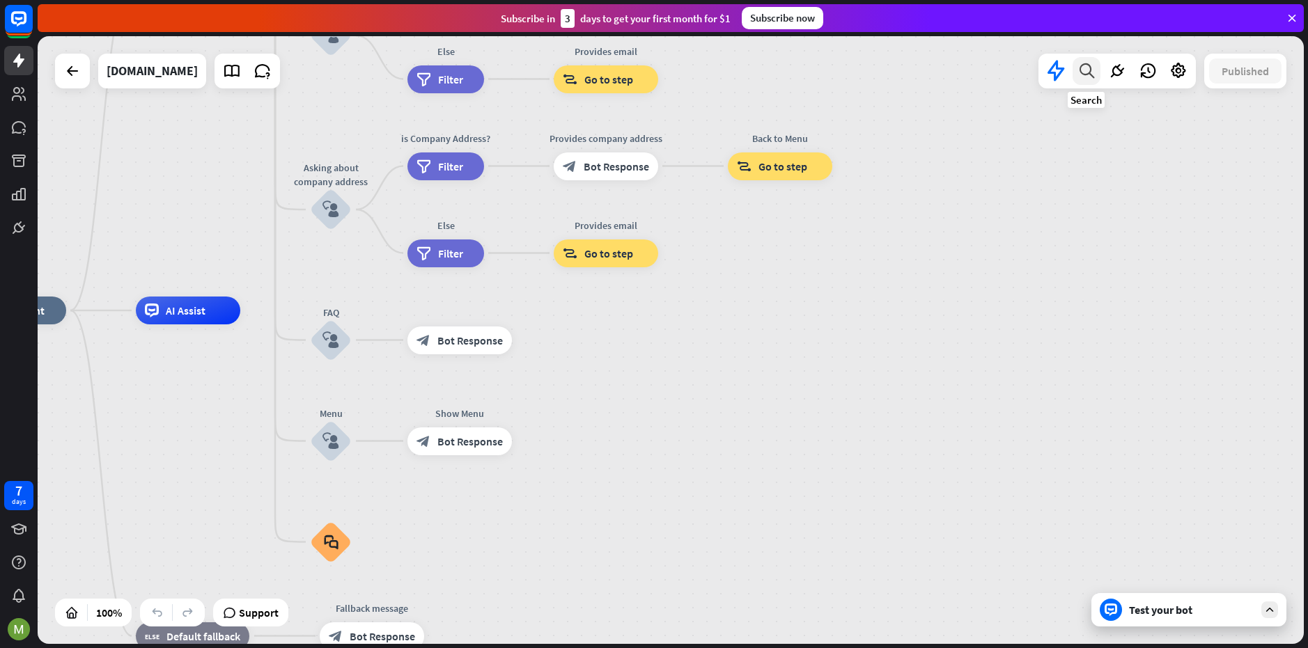
click at [1093, 64] on icon at bounding box center [1086, 71] width 19 height 18
click at [1094, 64] on icon at bounding box center [1086, 71] width 19 height 18
click at [1023, 70] on div "home_2 Start point Welcome message block_bot_response Bot Response About us blo…" at bounding box center [671, 340] width 1266 height 608
click at [1057, 69] on icon at bounding box center [1056, 71] width 18 height 18
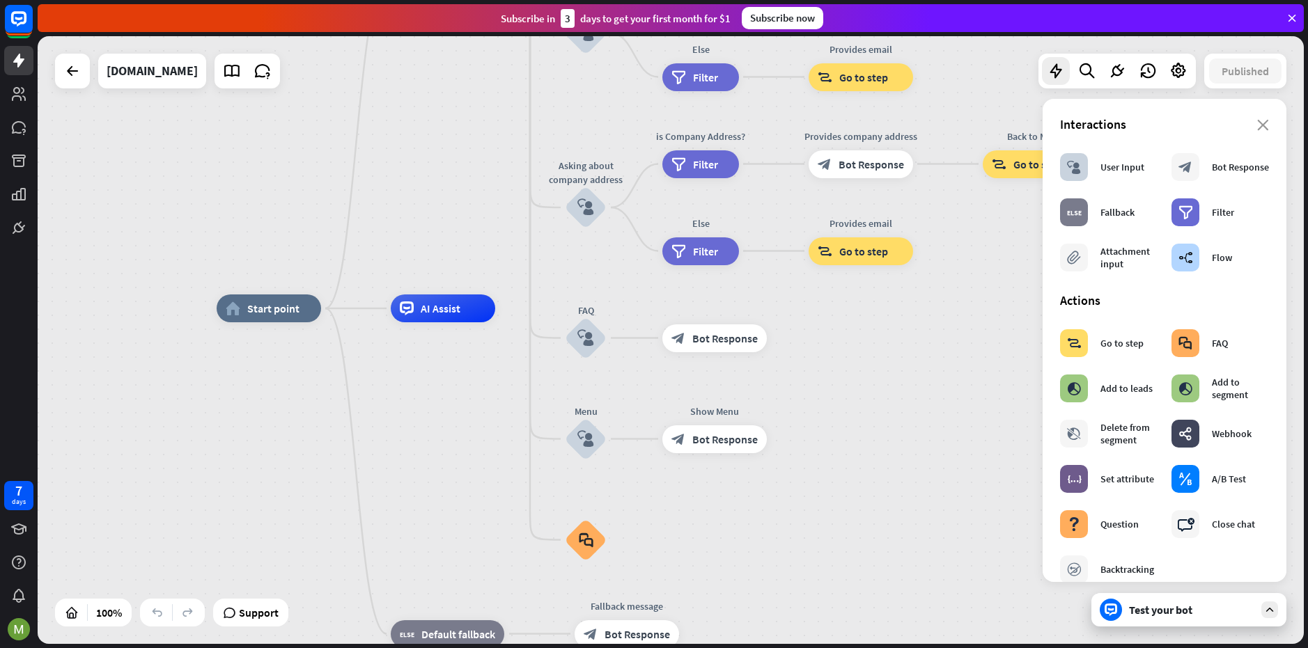
drag, startPoint x: 694, startPoint y: 473, endPoint x: 910, endPoint y: 465, distance: 216.0
click at [910, 465] on div "home_2 Start point Welcome message block_bot_response Bot Response About us blo…" at bounding box center [850, 613] width 1266 height 608
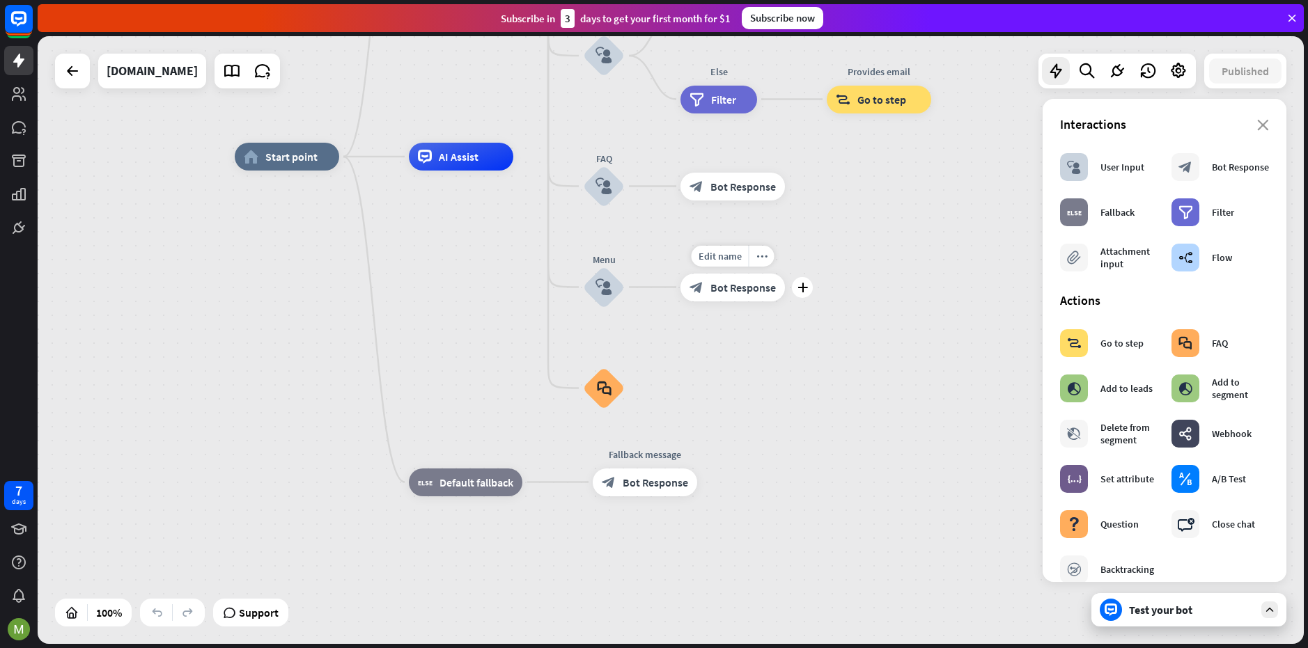
drag, startPoint x: 715, startPoint y: 419, endPoint x: 715, endPoint y: 193, distance: 225.6
click at [717, 274] on div "Edit name more_horiz plus block_bot_response Bot Response" at bounding box center [732, 288] width 104 height 28
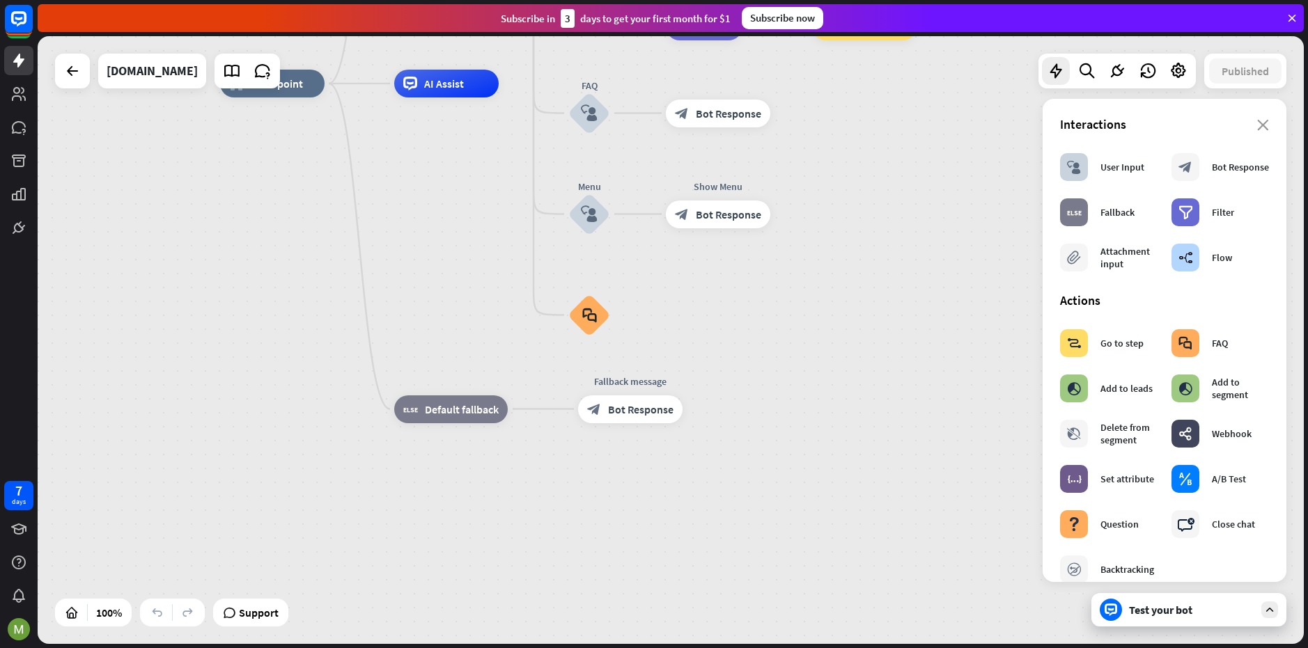
drag, startPoint x: 696, startPoint y: 329, endPoint x: 696, endPoint y: 339, distance: 10.5
click at [696, 340] on div "home_2 Start point Welcome message block_bot_response Bot Response About us blo…" at bounding box center [853, 388] width 1266 height 608
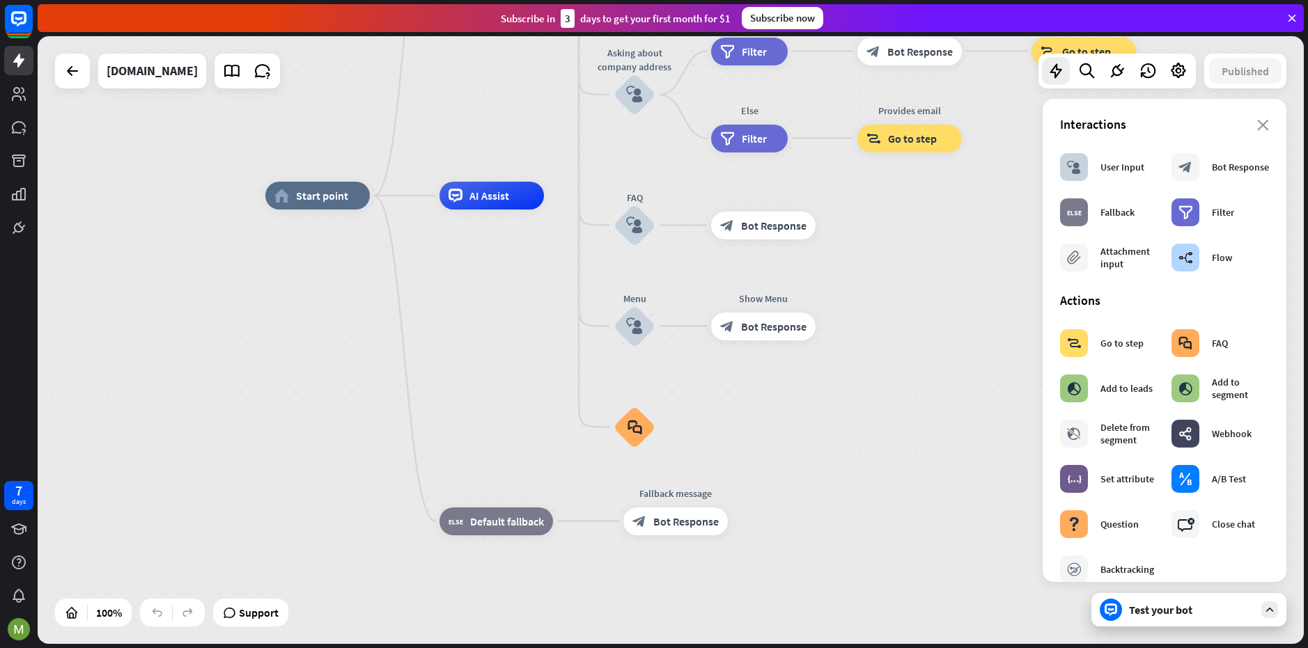
drag, startPoint x: 718, startPoint y: 287, endPoint x: 784, endPoint y: 416, distance: 144.8
click at [793, 443] on div "home_2 Start point Welcome message block_bot_response Bot Response About us blo…" at bounding box center [898, 500] width 1266 height 608
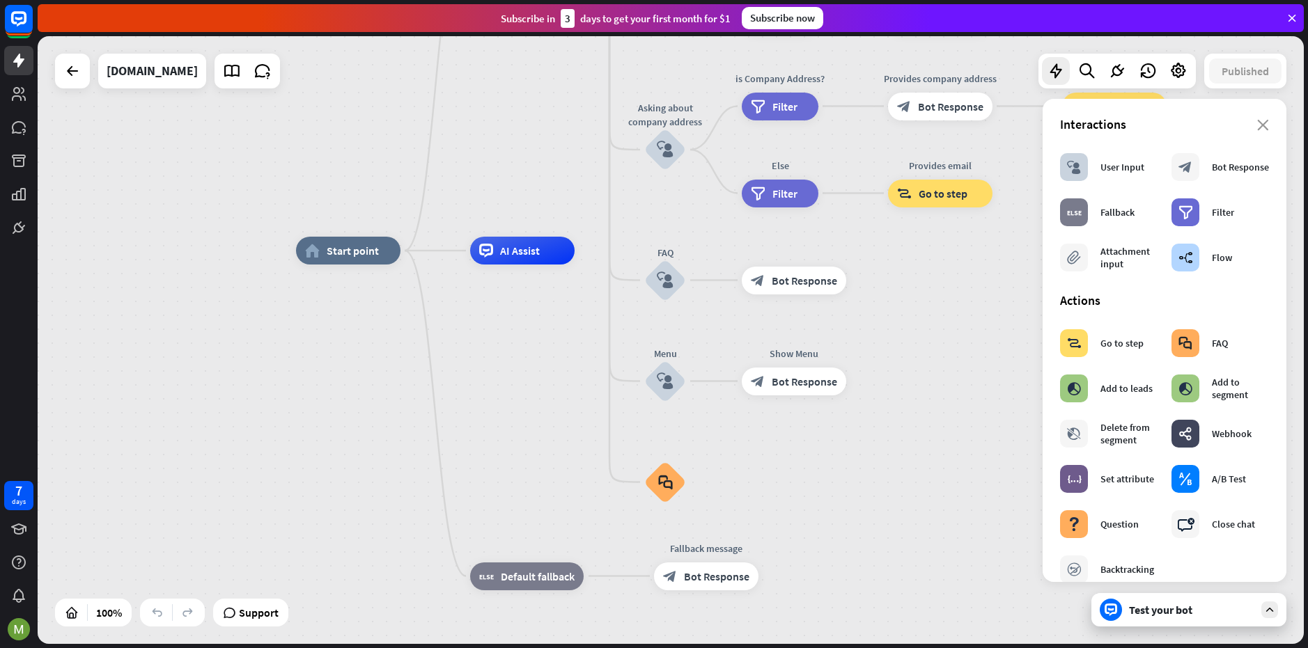
drag, startPoint x: 907, startPoint y: 477, endPoint x: 898, endPoint y: 481, distance: 9.7
click at [901, 481] on div "home_2 Start point Welcome message block_bot_response Bot Response About us blo…" at bounding box center [929, 555] width 1266 height 608
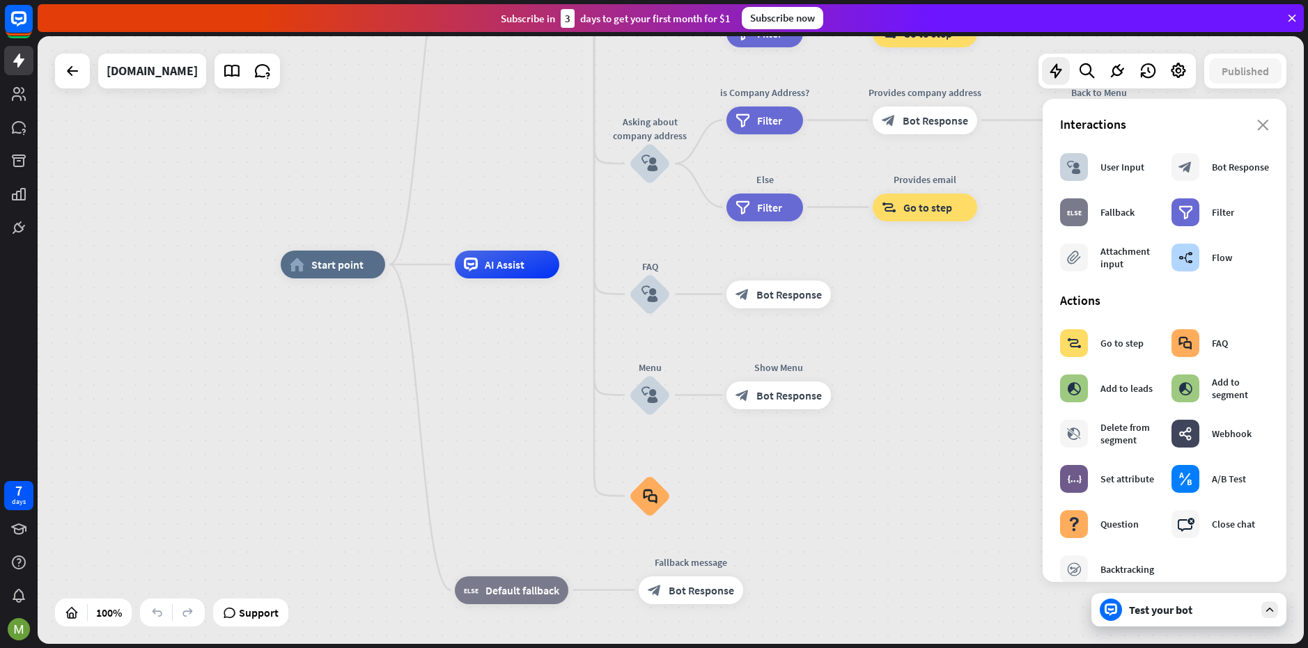
drag, startPoint x: 921, startPoint y: 458, endPoint x: 921, endPoint y: 524, distance: 65.5
click at [921, 524] on div "home_2 Start point Welcome message block_bot_response Bot Response About us blo…" at bounding box center [914, 569] width 1266 height 608
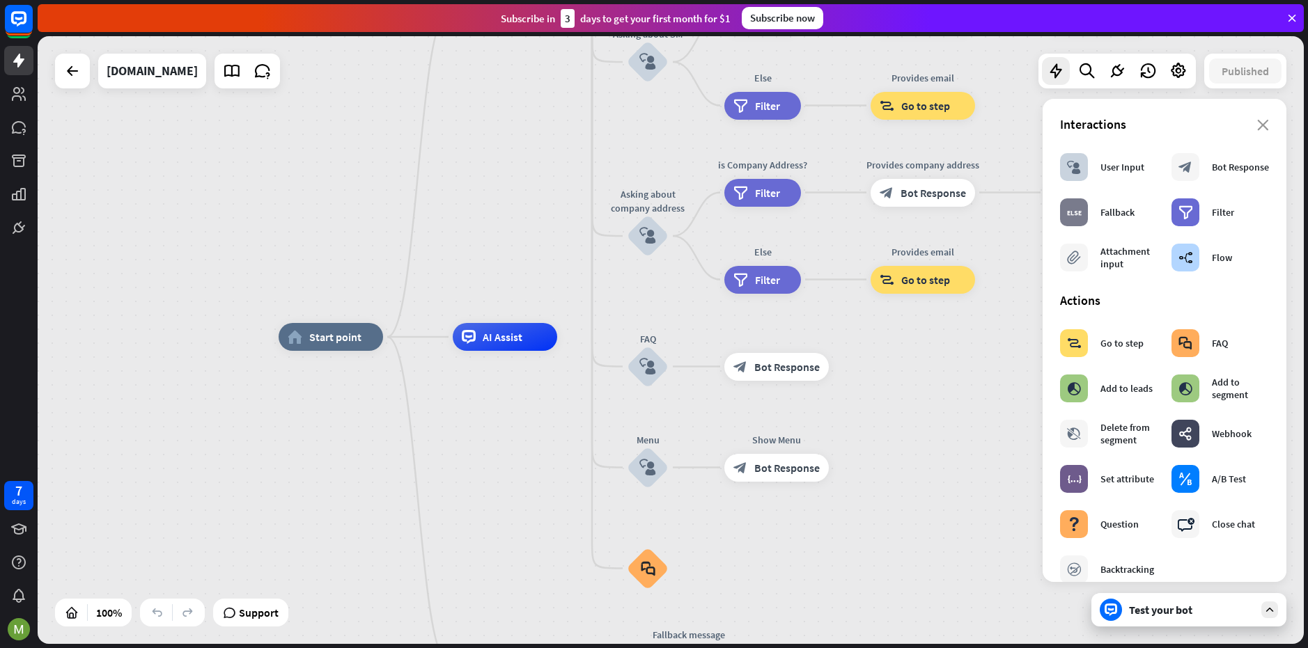
drag, startPoint x: 891, startPoint y: 408, endPoint x: 882, endPoint y: 451, distance: 44.1
click at [882, 451] on div "home_2 Start point Welcome message block_bot_response Bot Response About us blo…" at bounding box center [912, 641] width 1266 height 608
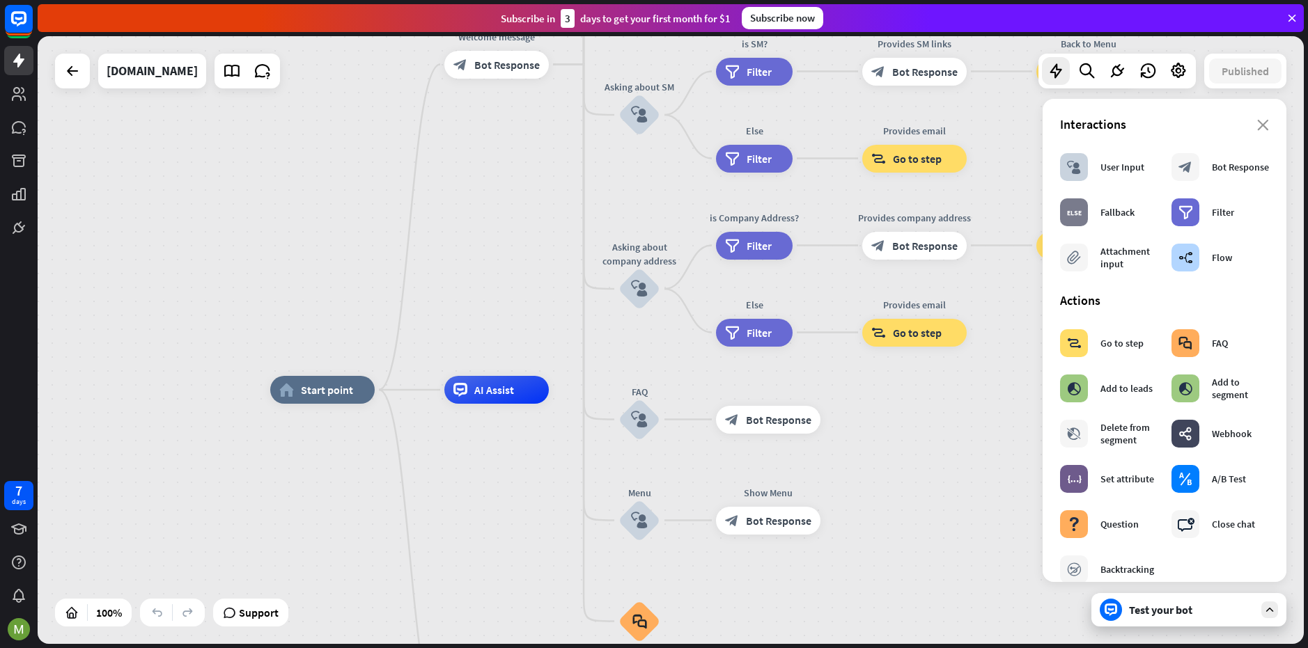
drag, startPoint x: 894, startPoint y: 418, endPoint x: 902, endPoint y: 500, distance: 82.6
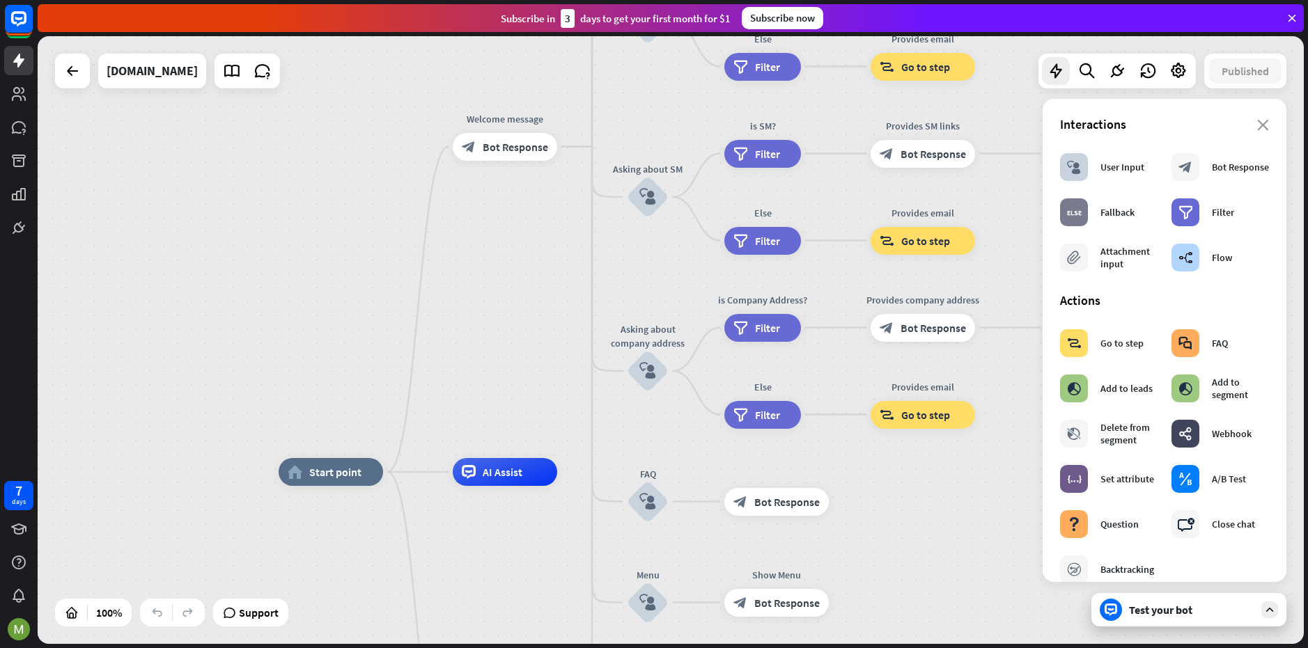
drag, startPoint x: 917, startPoint y: 488, endPoint x: 910, endPoint y: 533, distance: 46.4
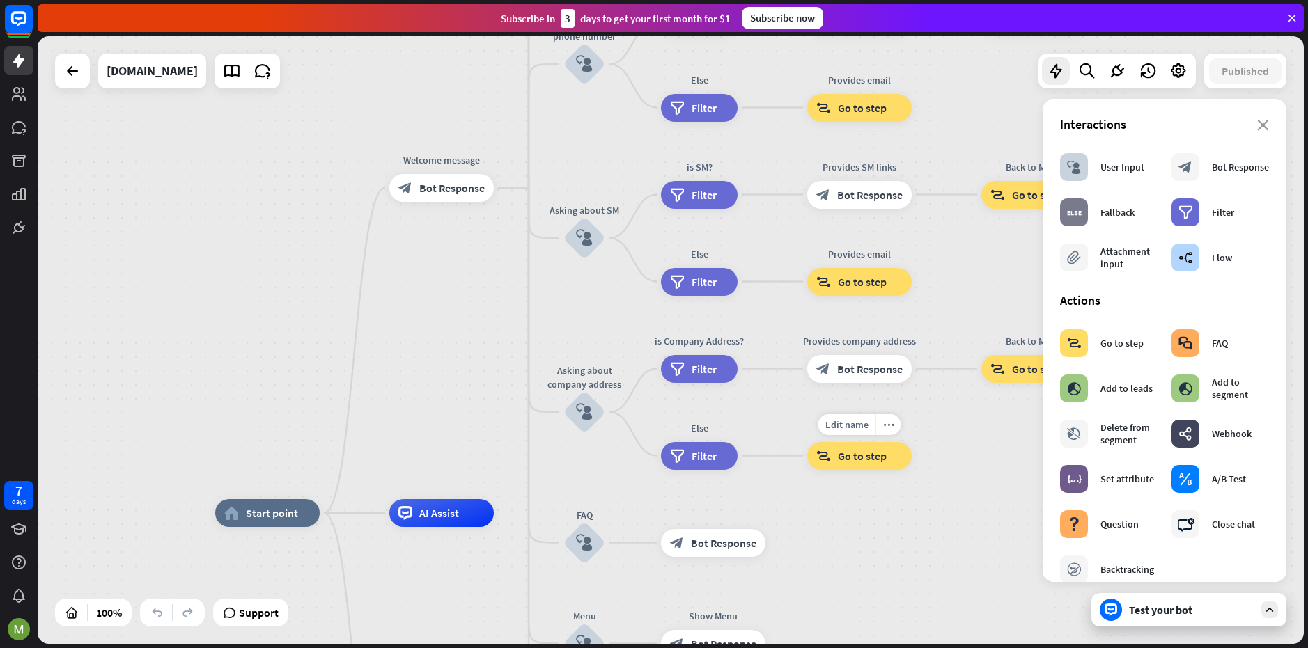
drag, startPoint x: 948, startPoint y: 446, endPoint x: 871, endPoint y: 470, distance: 80.2
click at [862, 470] on div "Edit name more_horiz Provides email block_goto Go to step" at bounding box center [859, 456] width 104 height 28
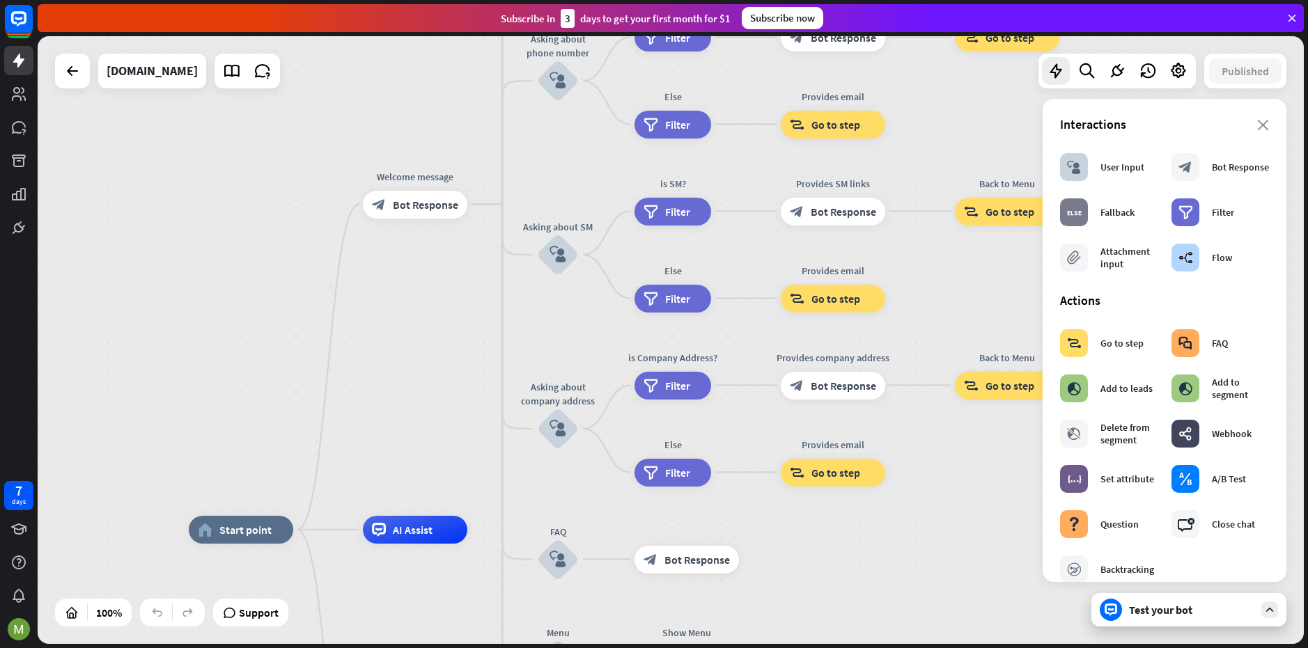
drag, startPoint x: 919, startPoint y: 430, endPoint x: 852, endPoint y: 490, distance: 89.8
click at [852, 490] on div "home_2 Start point Welcome message block_bot_response Bot Response About us blo…" at bounding box center [671, 340] width 1266 height 608
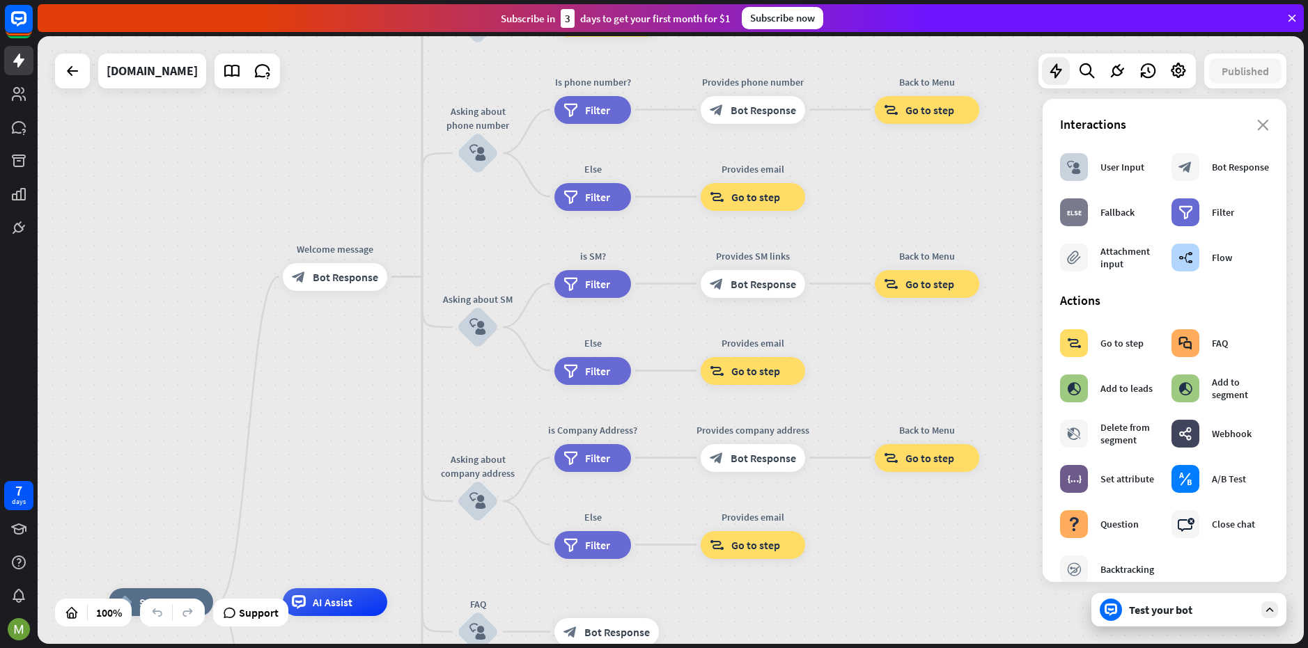
drag, startPoint x: 924, startPoint y: 350, endPoint x: 820, endPoint y: 414, distance: 122.3
click at [820, 414] on div "home_2 Start point Welcome message block_bot_response Bot Response About us blo…" at bounding box center [671, 340] width 1266 height 608
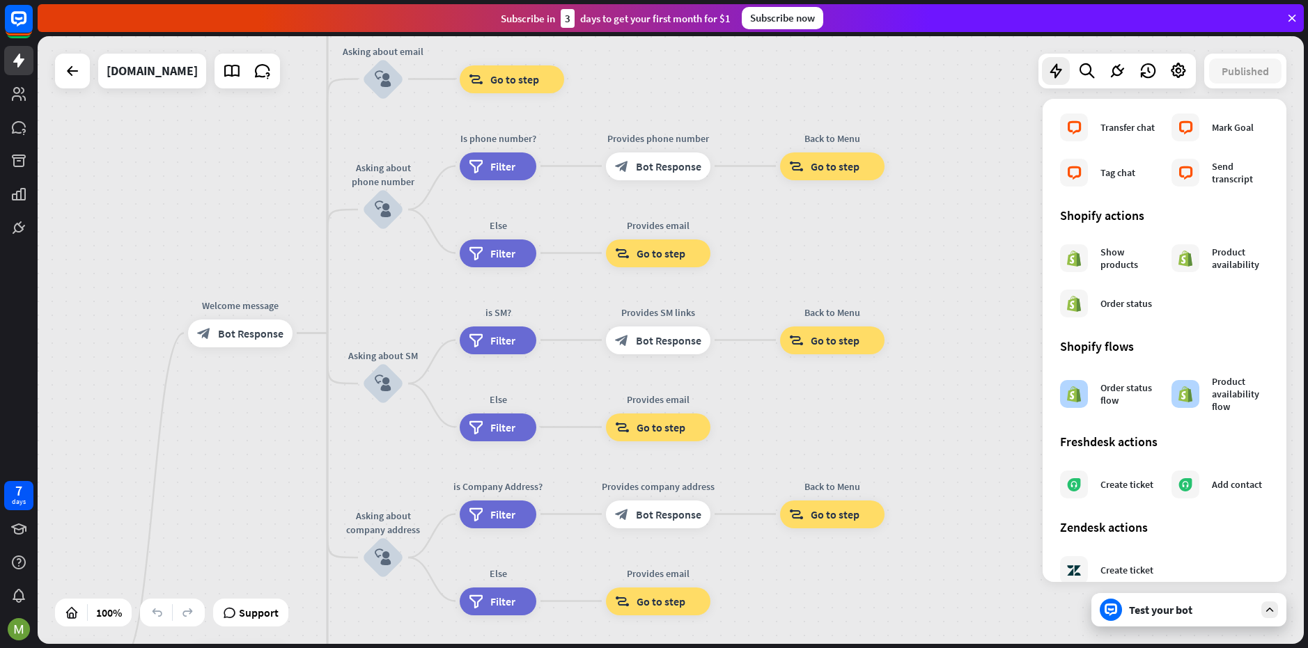
scroll to position [361, 0]
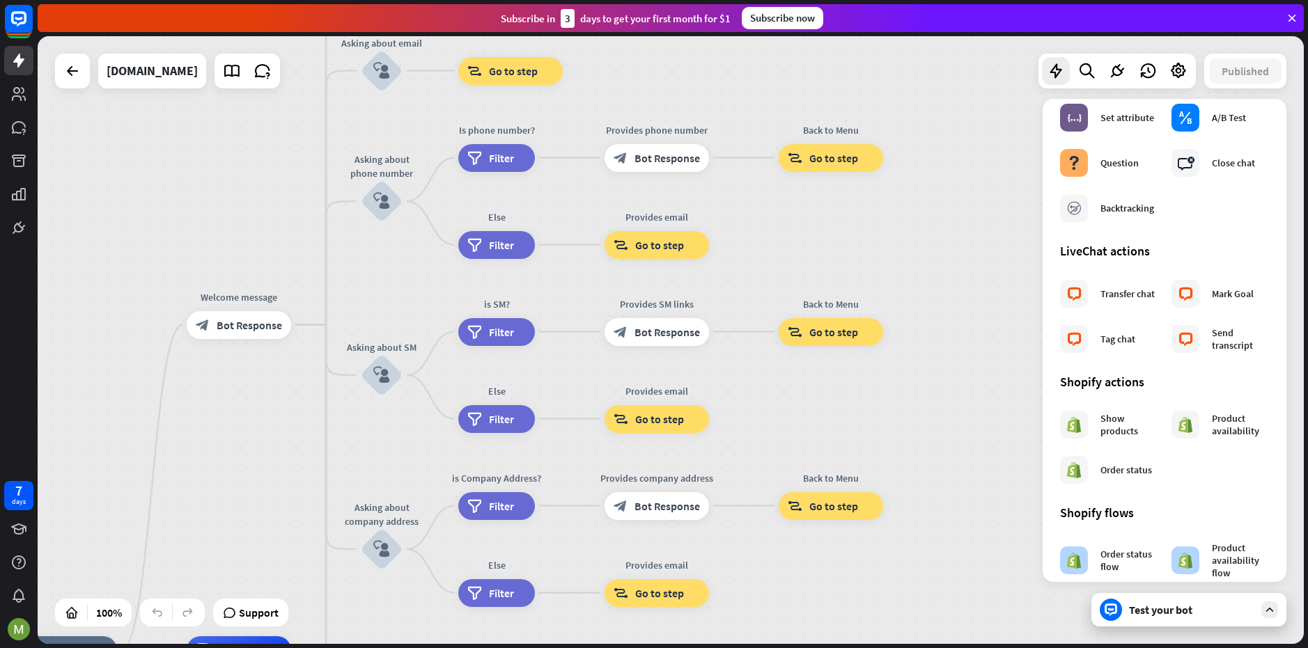
drag, startPoint x: 873, startPoint y: 567, endPoint x: 992, endPoint y: 160, distance: 423.8
click at [992, 164] on div "home_2 Start point Welcome message block_bot_response Bot Response About us blo…" at bounding box center [671, 340] width 1266 height 608
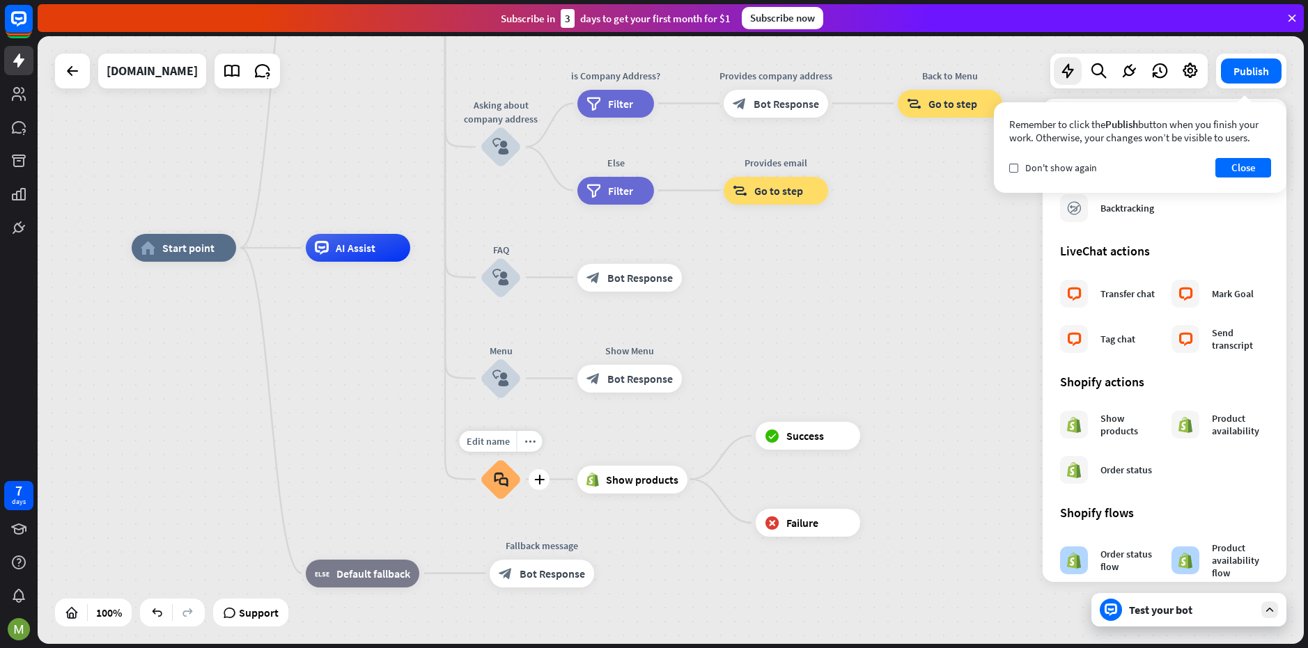
click at [512, 476] on div "block_faq" at bounding box center [501, 480] width 42 height 42
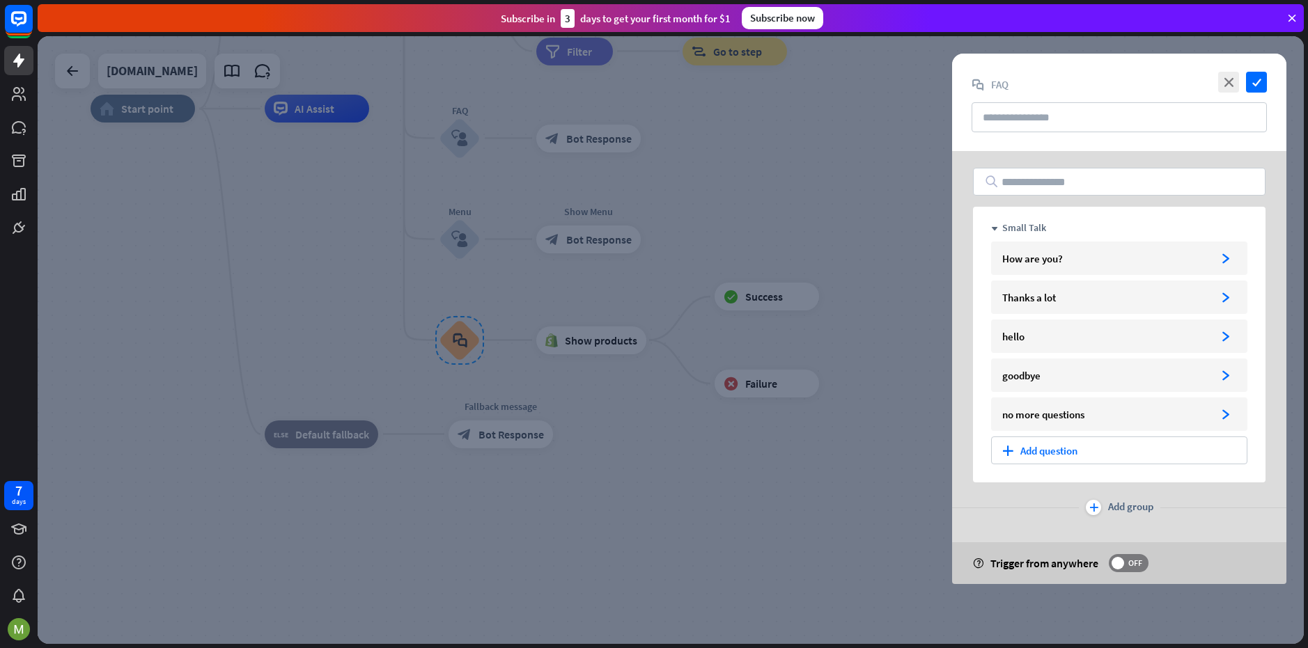
click at [613, 300] on div at bounding box center [671, 340] width 1266 height 608
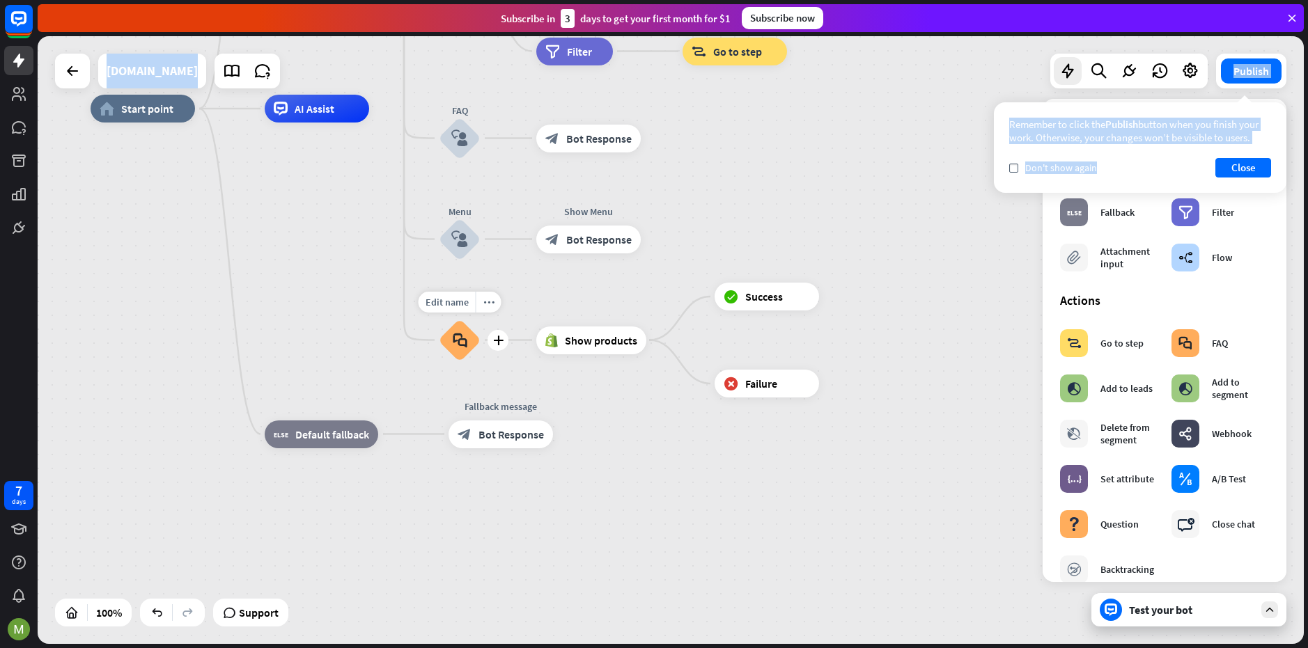
click at [491, 332] on div "home_2 Start point Welcome message block_bot_response Bot Response About us blo…" at bounding box center [671, 340] width 1266 height 608
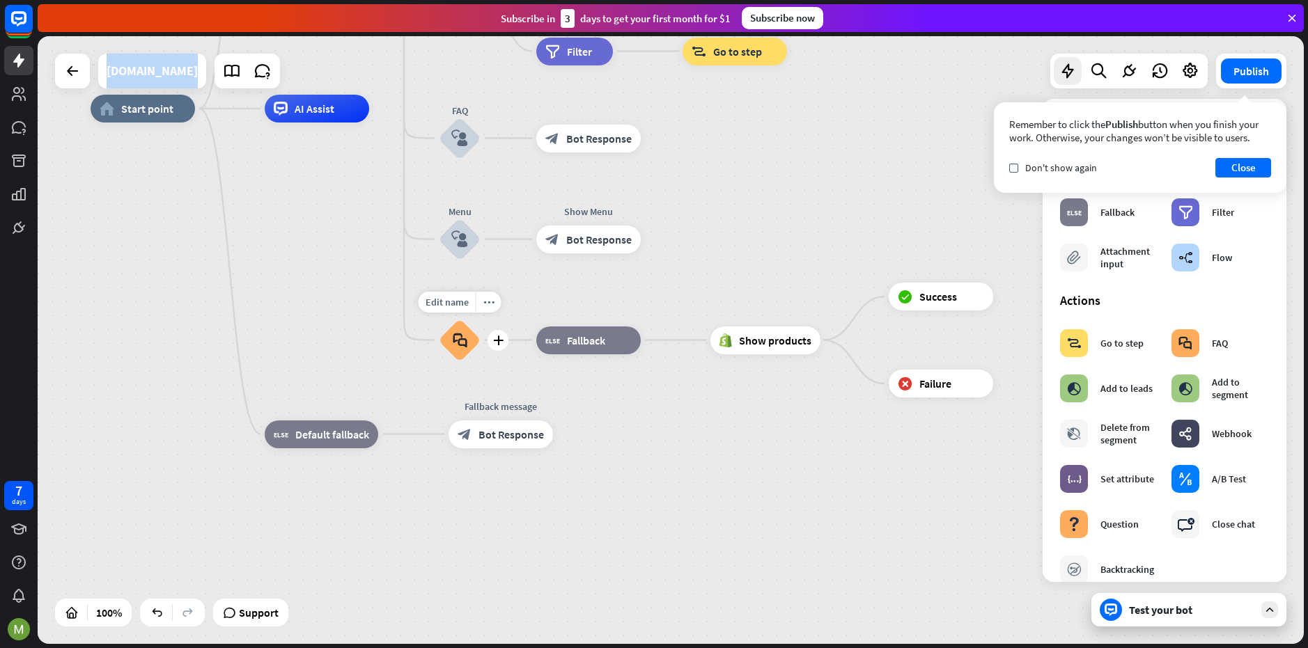
click at [464, 345] on icon "block_faq" at bounding box center [460, 340] width 15 height 15
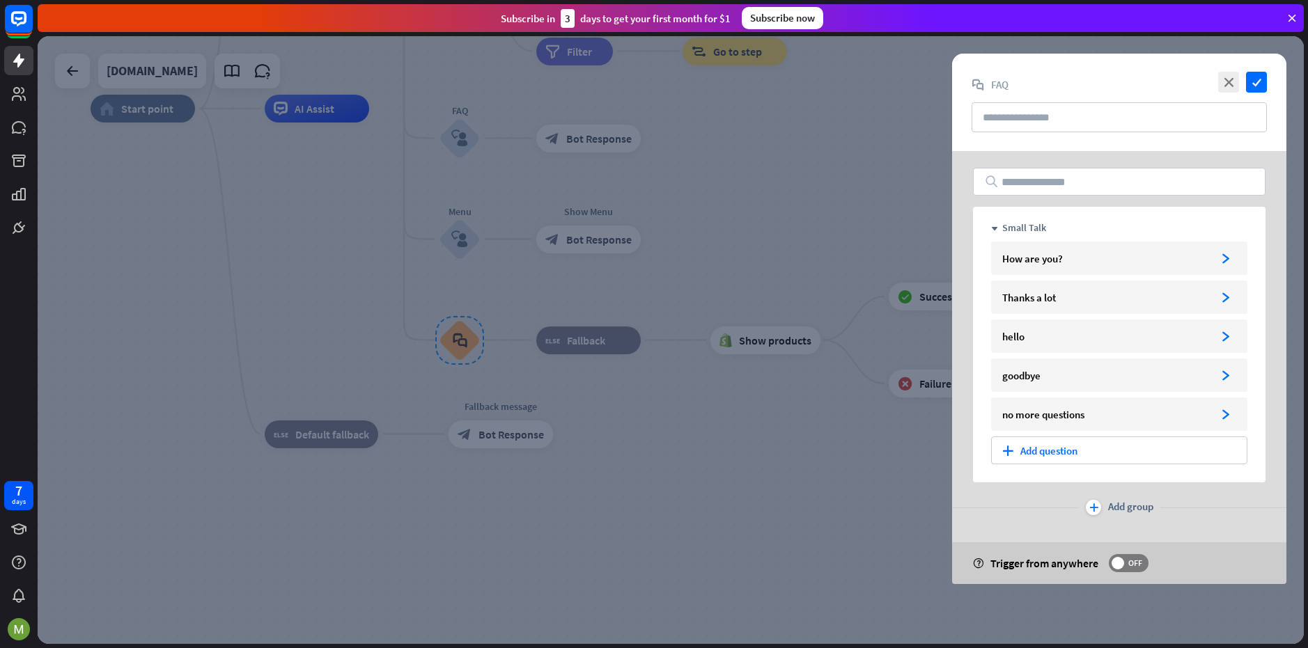
click at [1077, 188] on input "text" at bounding box center [1119, 182] width 293 height 28
drag, startPoint x: 1101, startPoint y: 118, endPoint x: 1095, endPoint y: 135, distance: 17.9
click at [1101, 118] on input "text" at bounding box center [1119, 117] width 295 height 30
click at [1071, 176] on input "text" at bounding box center [1119, 182] width 293 height 28
click at [1098, 104] on input "text" at bounding box center [1119, 117] width 295 height 30
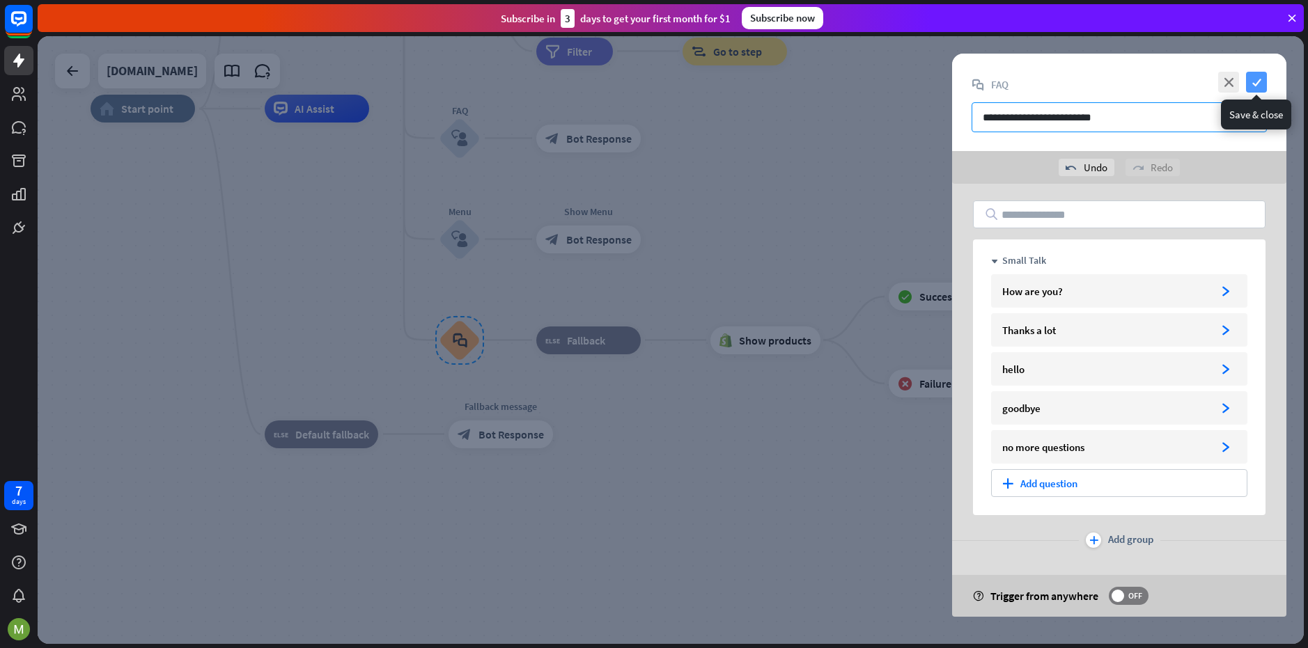
type input "**********"
click at [1260, 84] on icon "check" at bounding box center [1256, 82] width 21 height 21
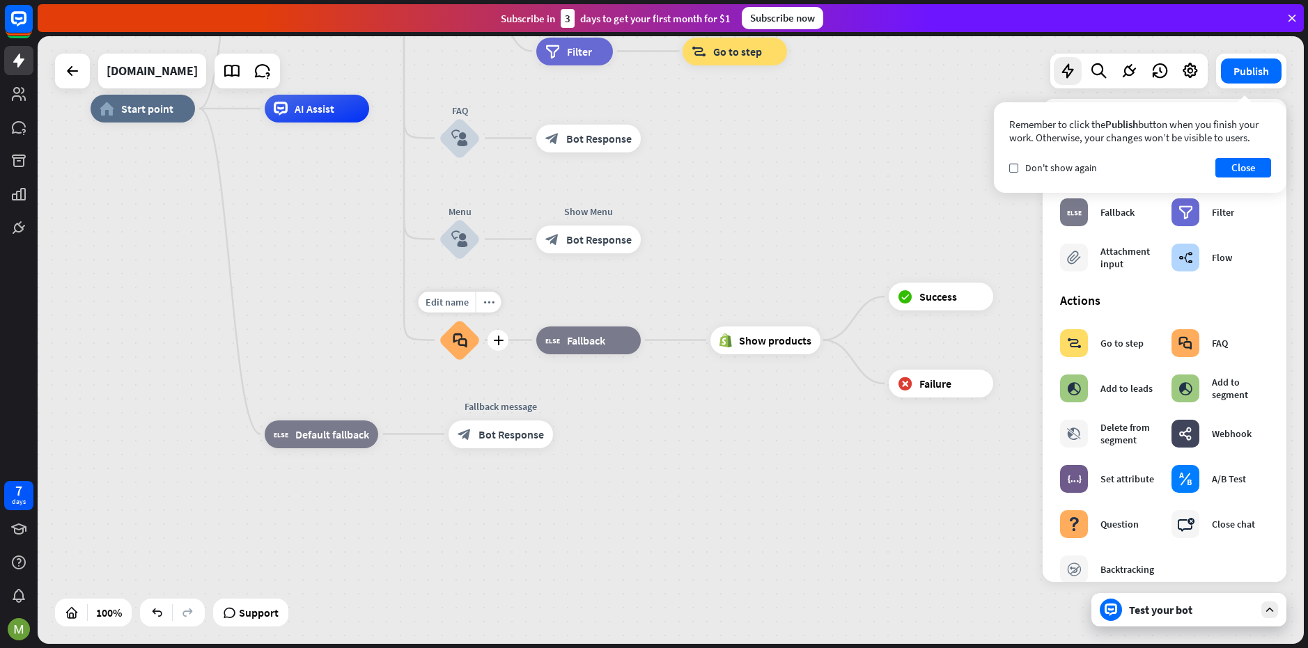
click at [453, 343] on icon "block_faq" at bounding box center [460, 340] width 15 height 15
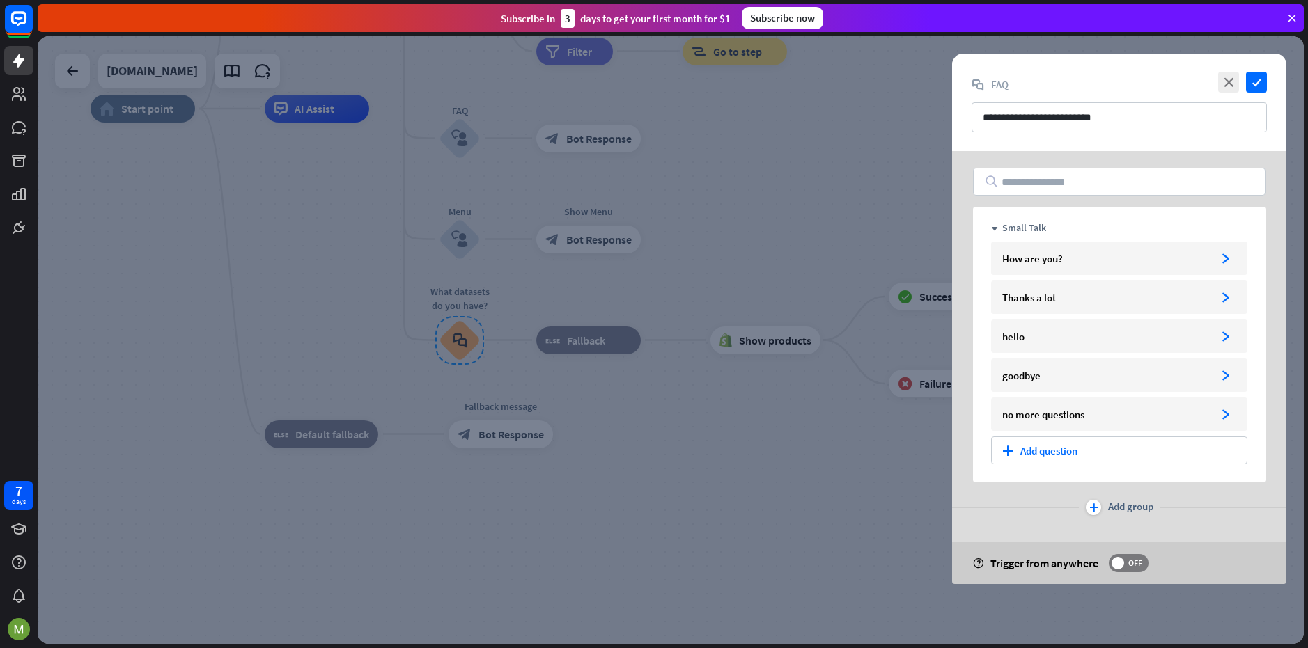
click at [452, 343] on div at bounding box center [671, 340] width 1266 height 608
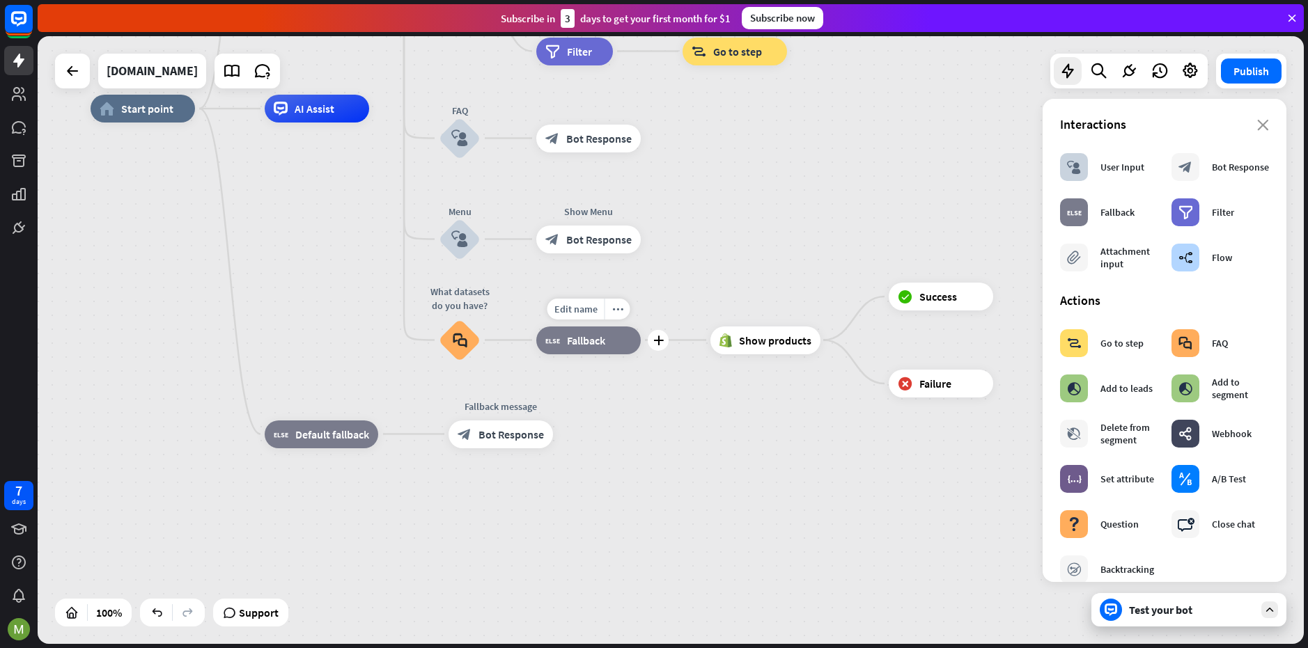
click at [610, 345] on div "block_fallback Fallback" at bounding box center [588, 341] width 104 height 28
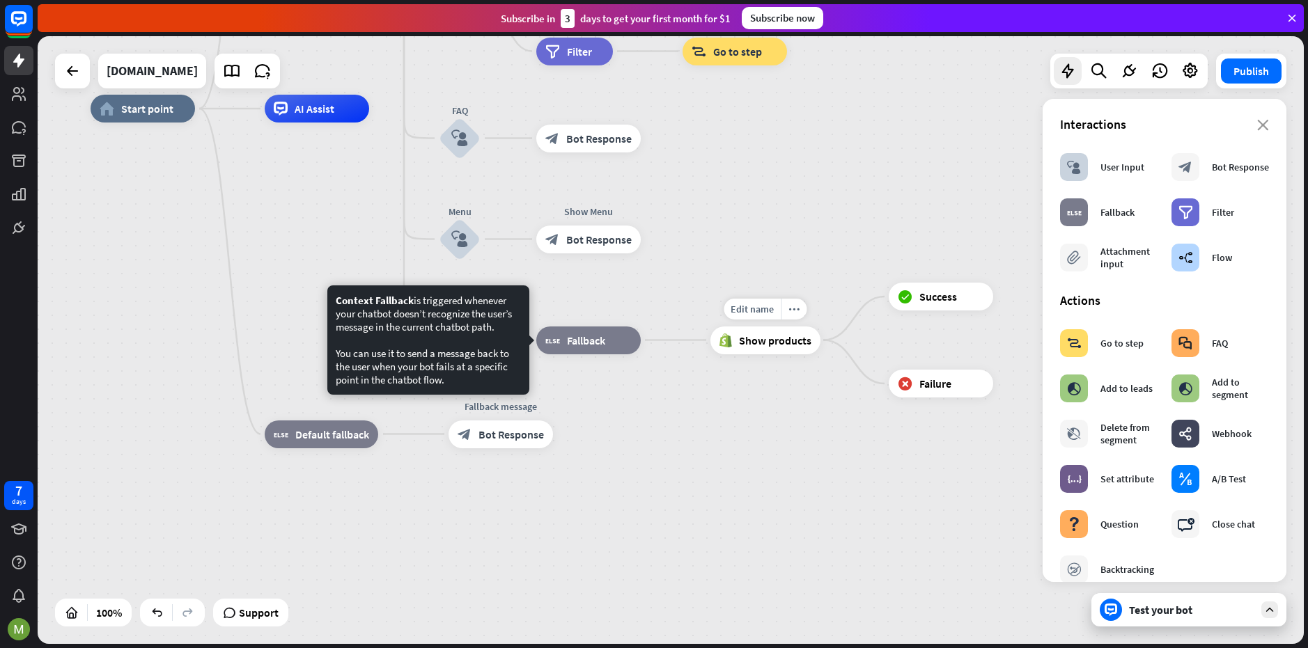
click at [762, 341] on span "Show products" at bounding box center [775, 341] width 72 height 14
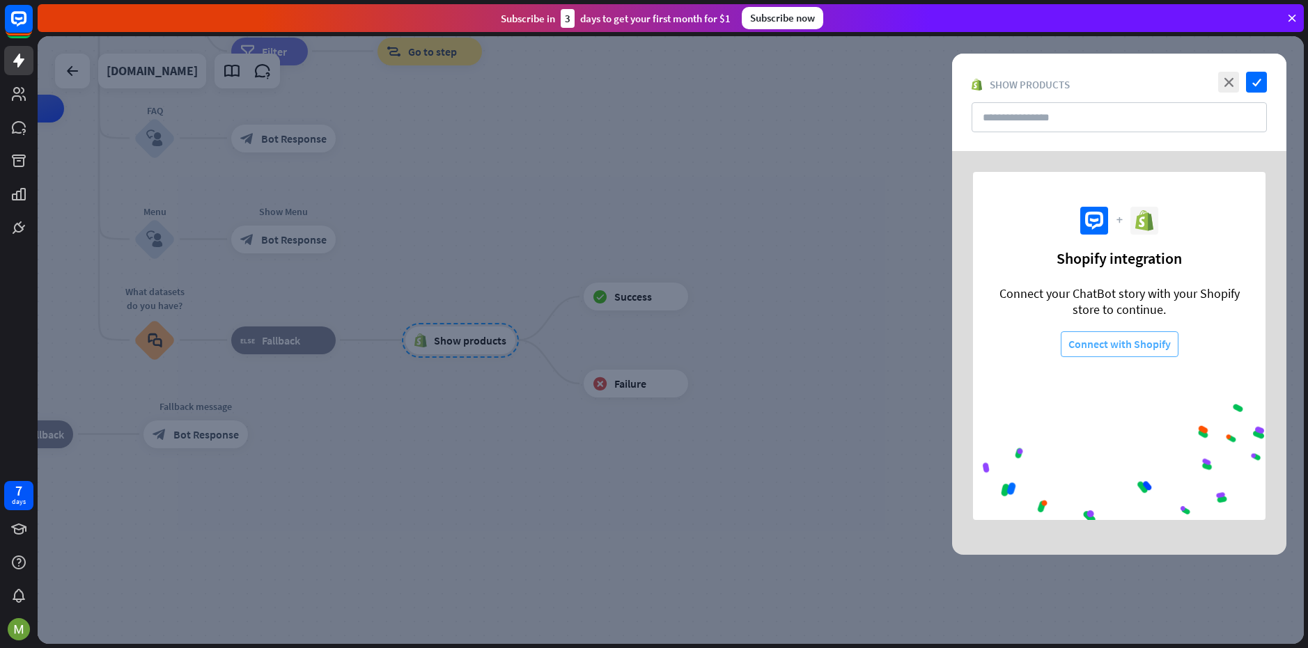
click at [1132, 343] on button "Connect with Shopify" at bounding box center [1120, 345] width 118 height 26
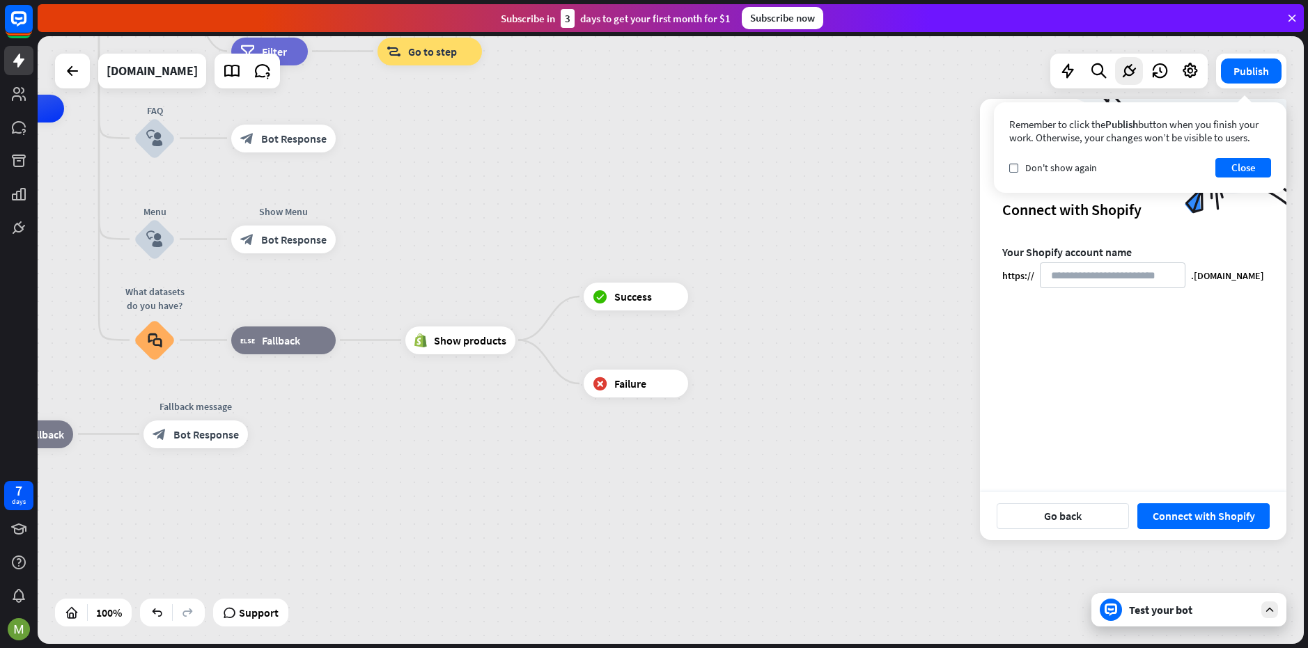
drag, startPoint x: 311, startPoint y: 350, endPoint x: 366, endPoint y: 362, distance: 56.3
click at [366, 362] on div "home_2 Start point Welcome message block_bot_response Bot Response About us blo…" at bounding box center [418, 413] width 1266 height 608
drag, startPoint x: 491, startPoint y: 344, endPoint x: 582, endPoint y: 384, distance: 99.8
click at [579, 383] on div "home_2 Start point Welcome message block_bot_response Bot Response About us blo…" at bounding box center [418, 413] width 1266 height 608
click at [1087, 520] on button "Go back" at bounding box center [1063, 517] width 132 height 26
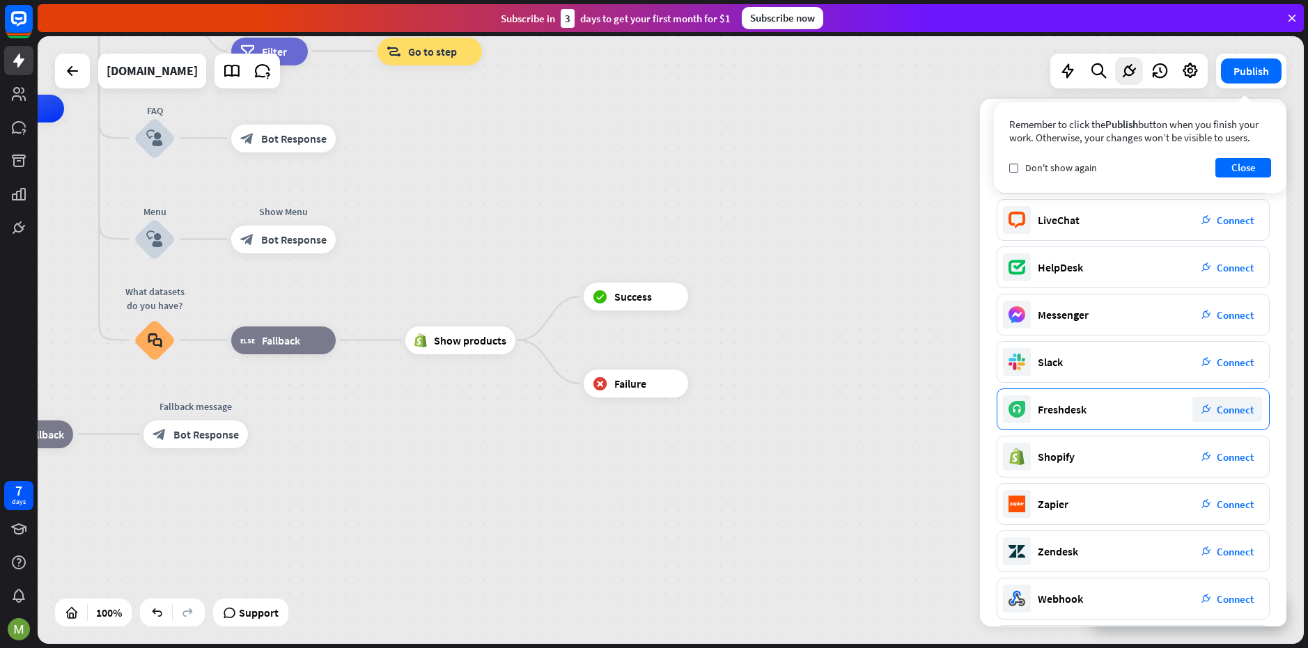
scroll to position [57, 0]
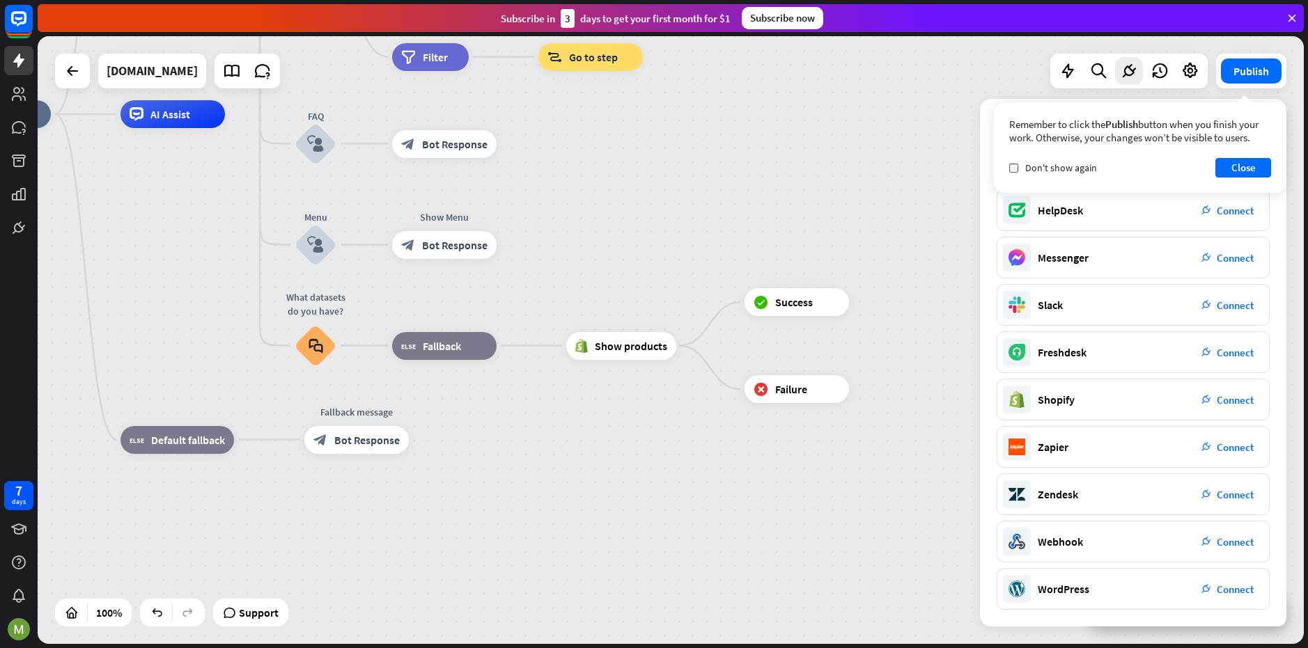
drag, startPoint x: 663, startPoint y: 518, endPoint x: 811, endPoint y: 517, distance: 148.3
click at [811, 517] on div "home_2 Start point Welcome message block_bot_response Bot Response About us blo…" at bounding box center [579, 418] width 1266 height 608
